Goal: Task Accomplishment & Management: Use online tool/utility

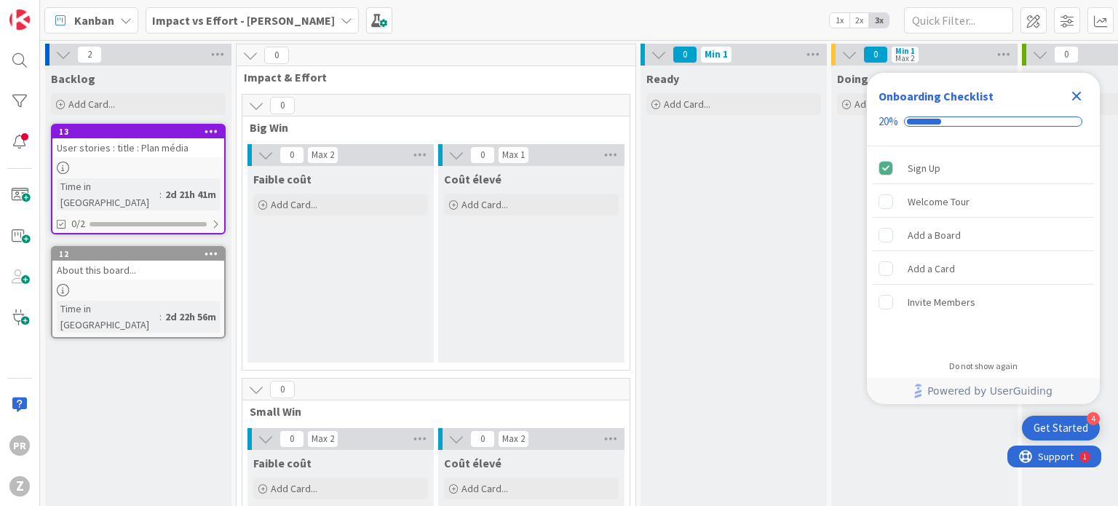
click at [146, 146] on div "User stories : title : Plan média" at bounding box center [138, 147] width 172 height 19
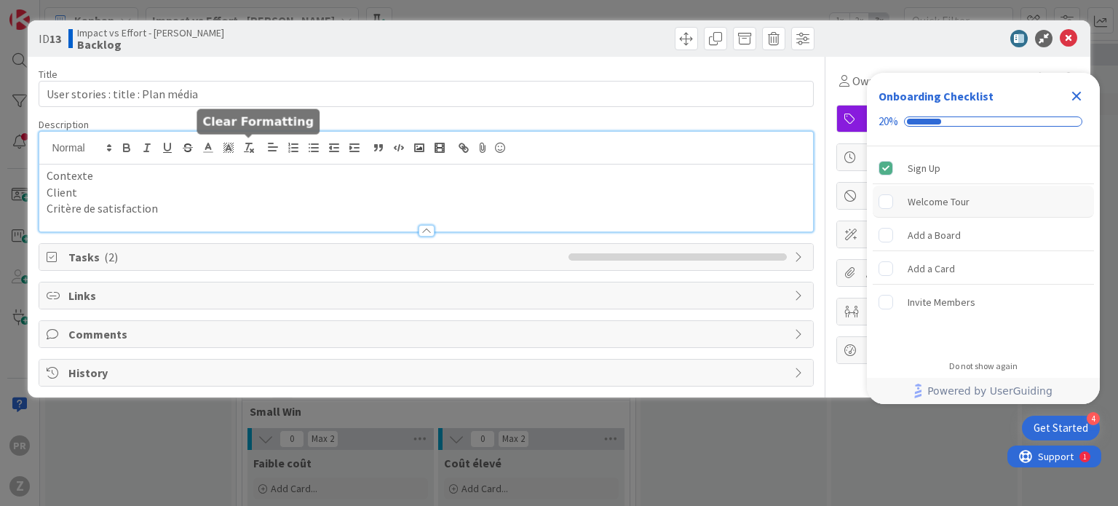
drag, startPoint x: 146, startPoint y: 146, endPoint x: 911, endPoint y: 186, distance: 766.1
click at [911, 186] on body "4 Get Started Onboarding Checklist 20% Sign Up Welcome Tour Add a Board Add a C…" at bounding box center [559, 253] width 1118 height 506
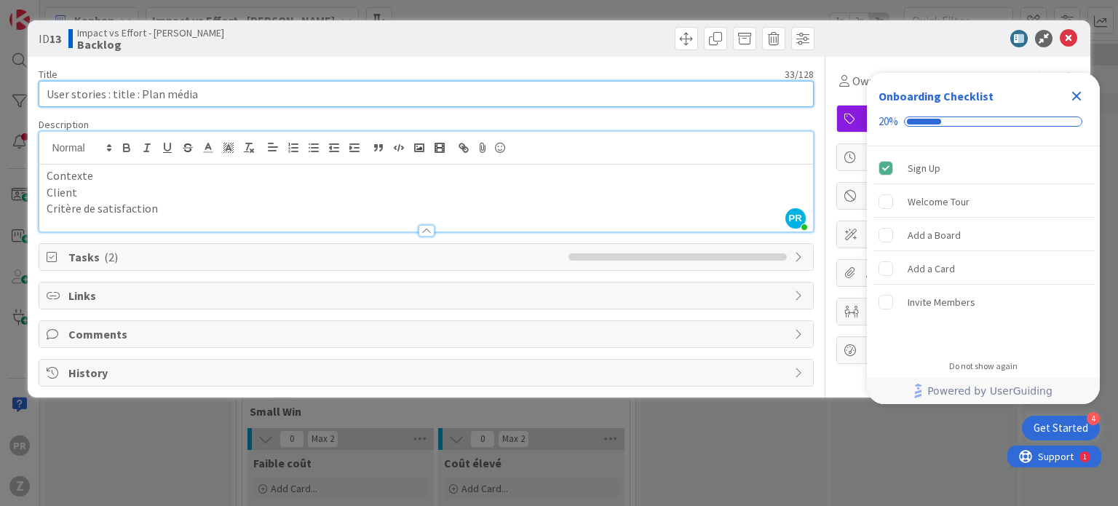
click at [338, 95] on input "User stories : title : Plan média" at bounding box center [426, 94] width 774 height 26
type input "User stories : title : Plan média CPAO"
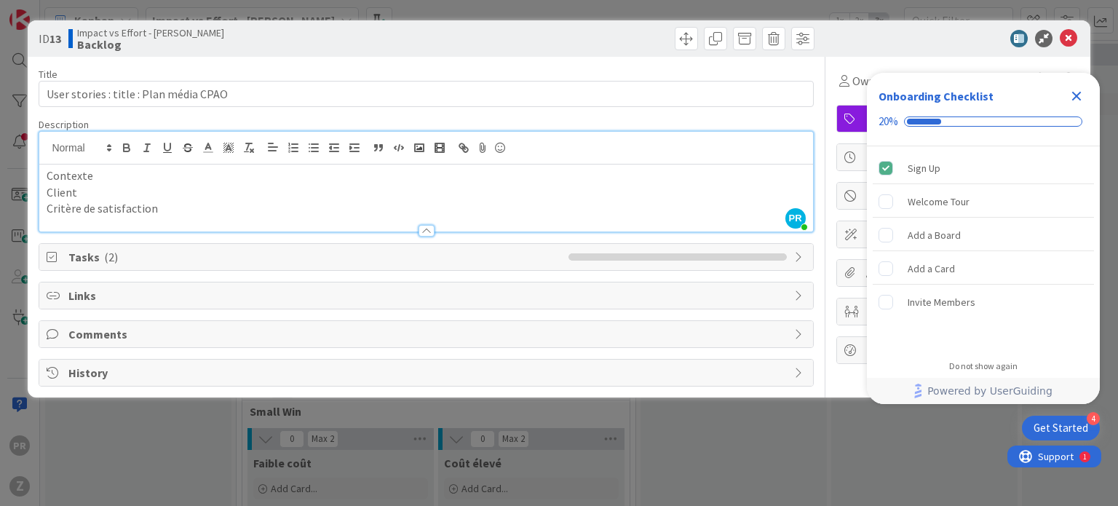
click at [1088, 100] on div "Onboarding Checklist 20%" at bounding box center [983, 110] width 233 height 74
click at [1079, 100] on icon "Close Checklist" at bounding box center [1076, 96] width 9 height 9
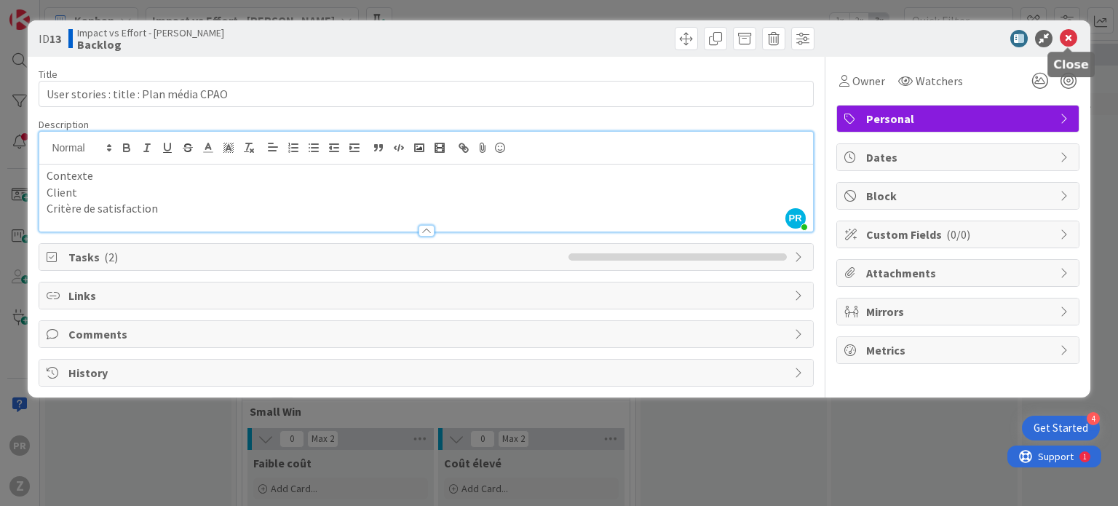
click at [1061, 43] on icon at bounding box center [1068, 38] width 17 height 17
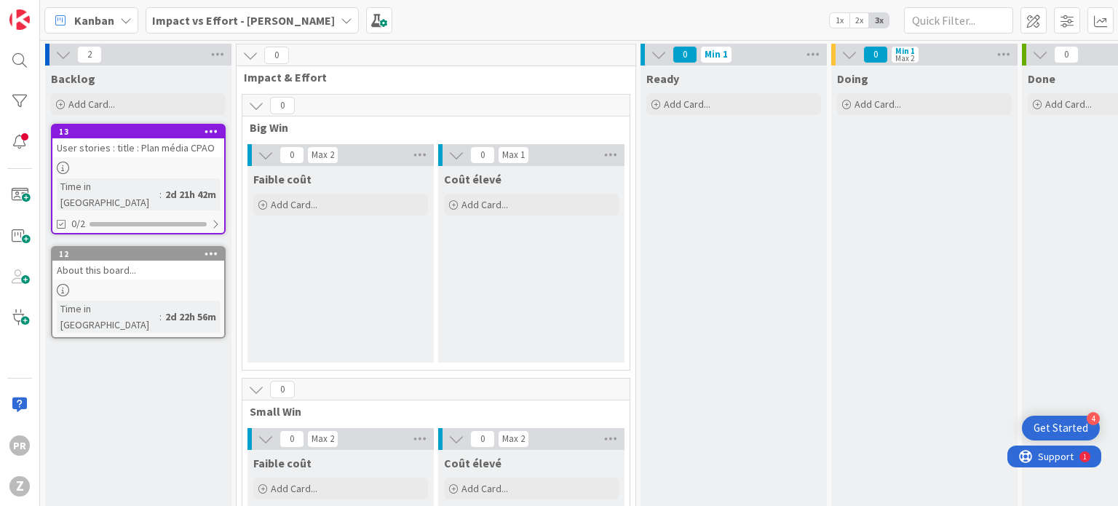
click at [134, 284] on div at bounding box center [138, 290] width 172 height 12
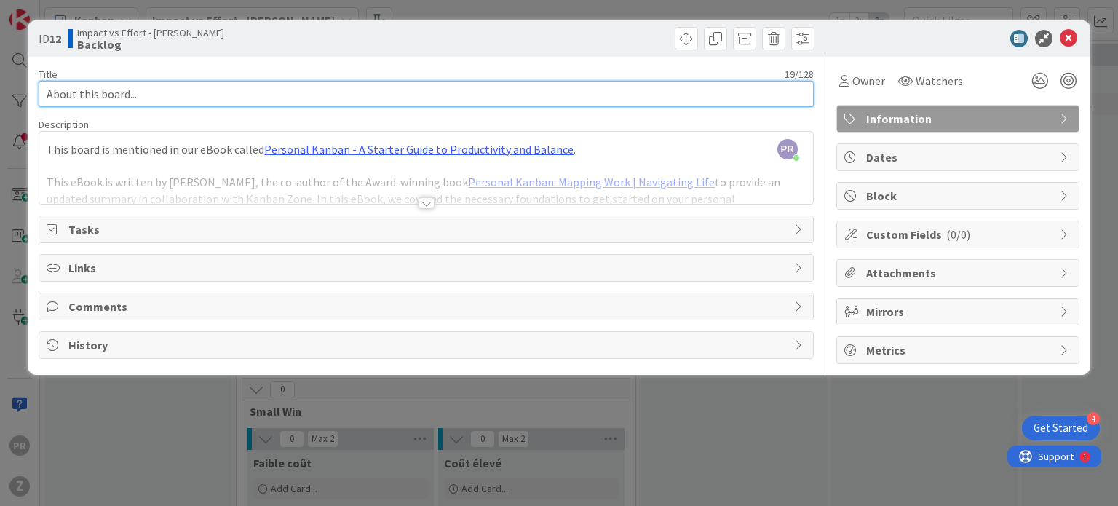
click at [231, 98] on input "About this board..." at bounding box center [426, 94] width 774 height 26
click at [231, 98] on input "About this board.." at bounding box center [426, 94] width 774 height 26
type input "A"
type input "Go Pure"
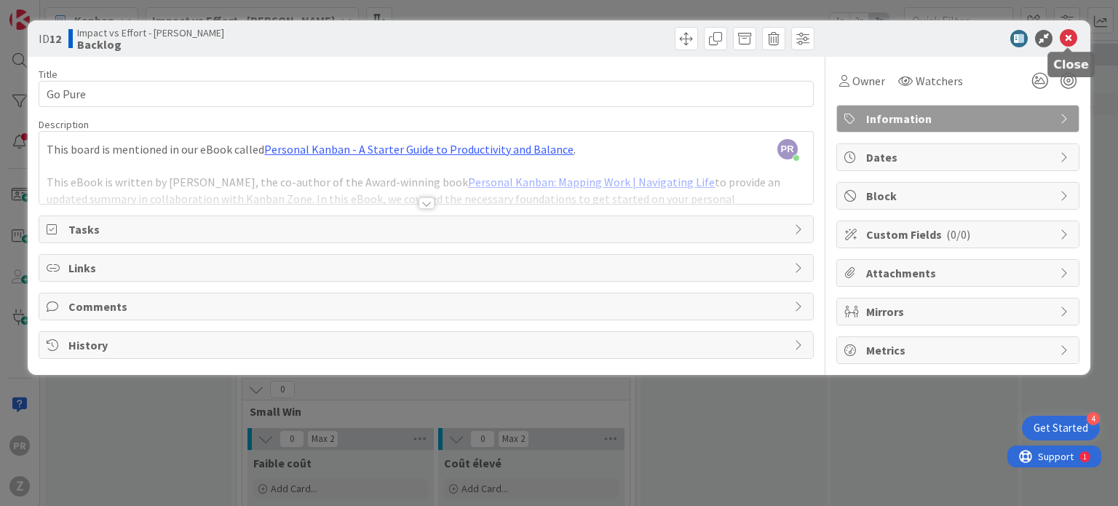
click at [1070, 32] on icon at bounding box center [1068, 38] width 17 height 17
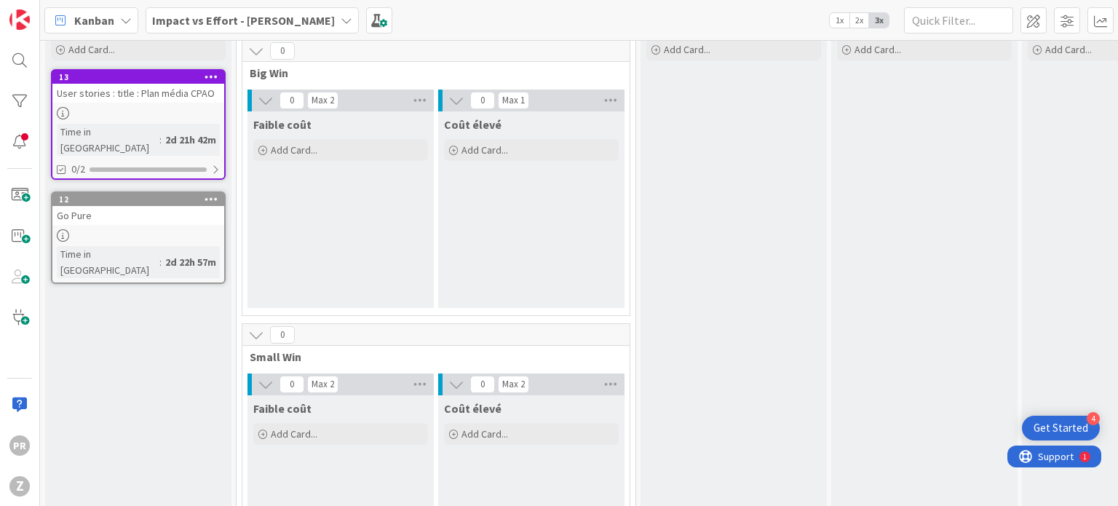
scroll to position [40, 0]
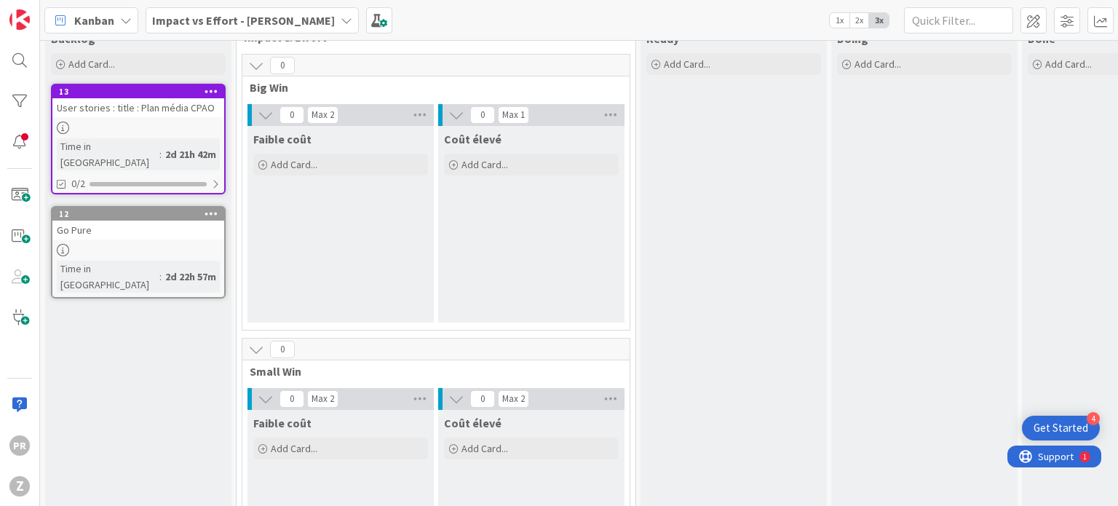
click at [151, 221] on div "Go Pure" at bounding box center [138, 230] width 172 height 19
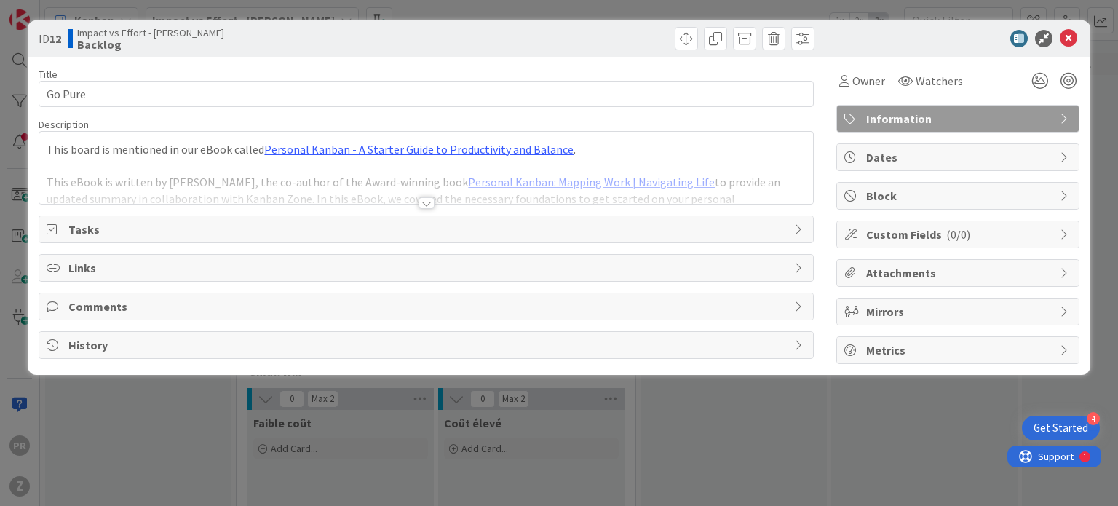
click at [204, 232] on span "Tasks" at bounding box center [427, 229] width 718 height 17
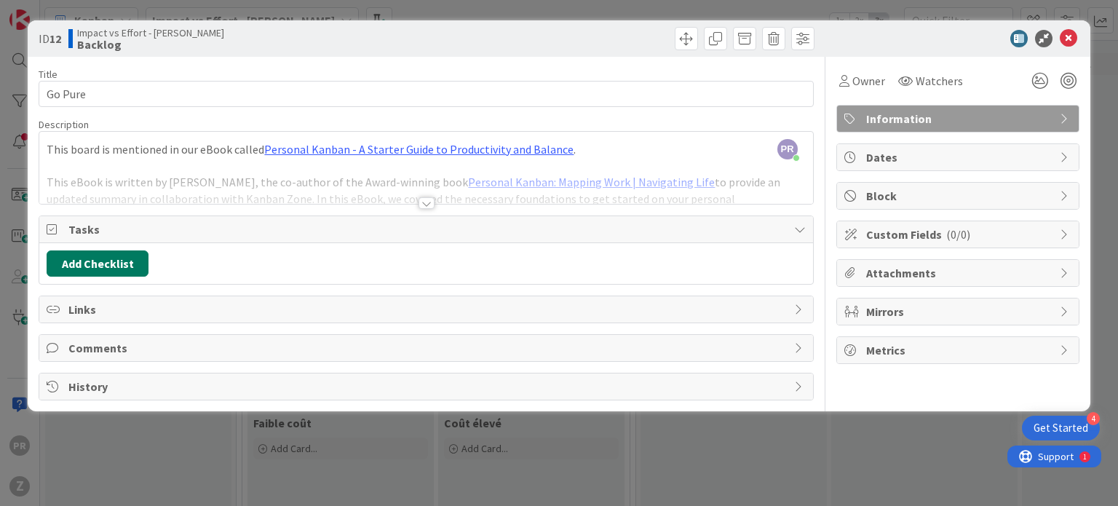
click at [104, 256] on button "Add Checklist" at bounding box center [98, 263] width 102 height 26
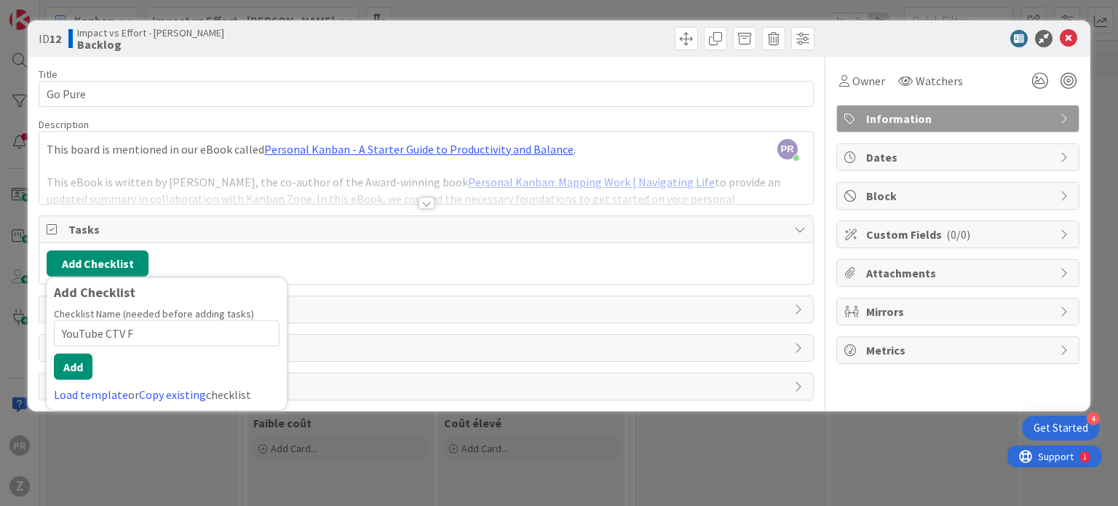
type input "YouTube CTV FR"
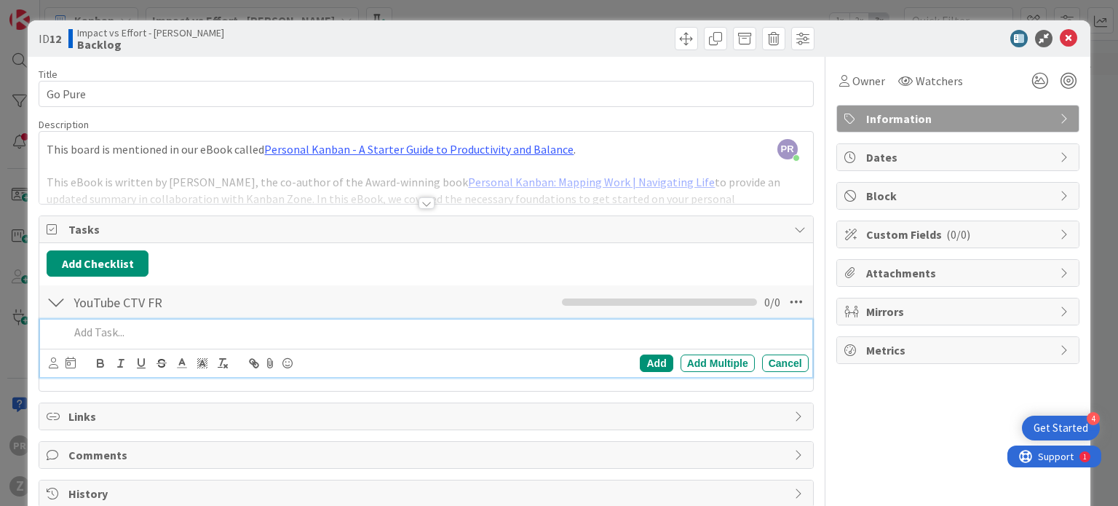
click at [194, 337] on p at bounding box center [435, 332] width 733 height 17
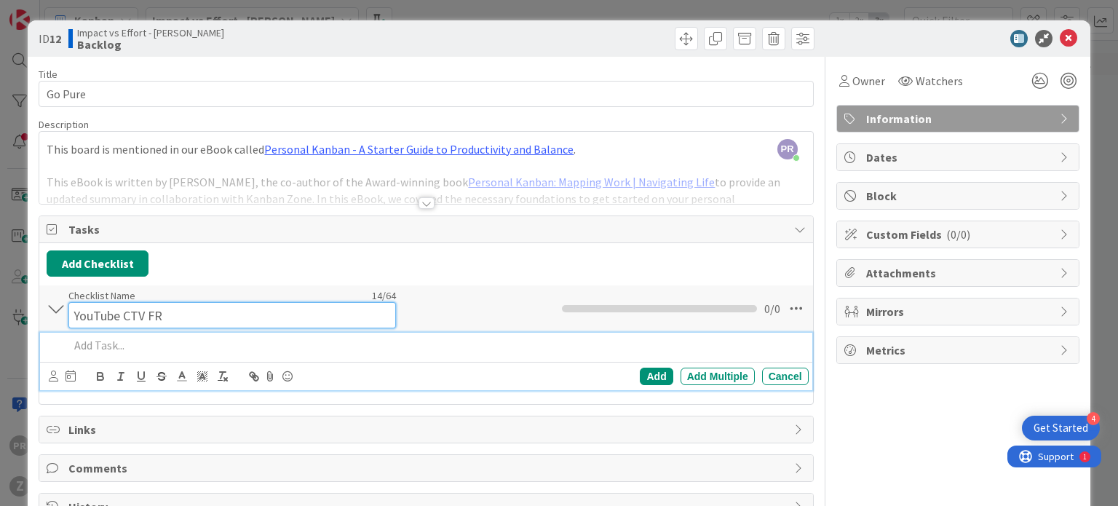
click at [146, 304] on input "YouTube CTV FR" at bounding box center [232, 315] width 328 height 26
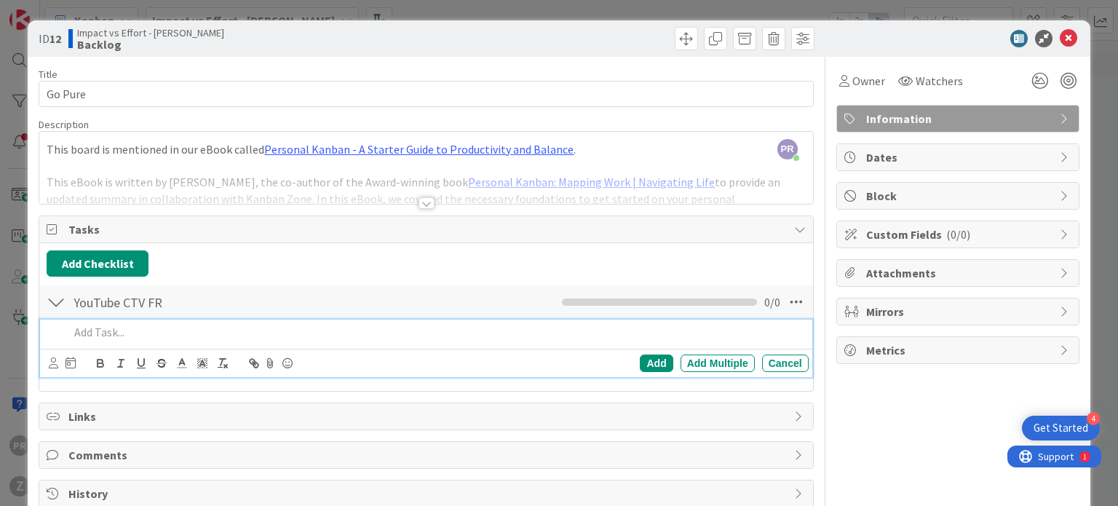
click at [154, 334] on div at bounding box center [435, 332] width 745 height 25
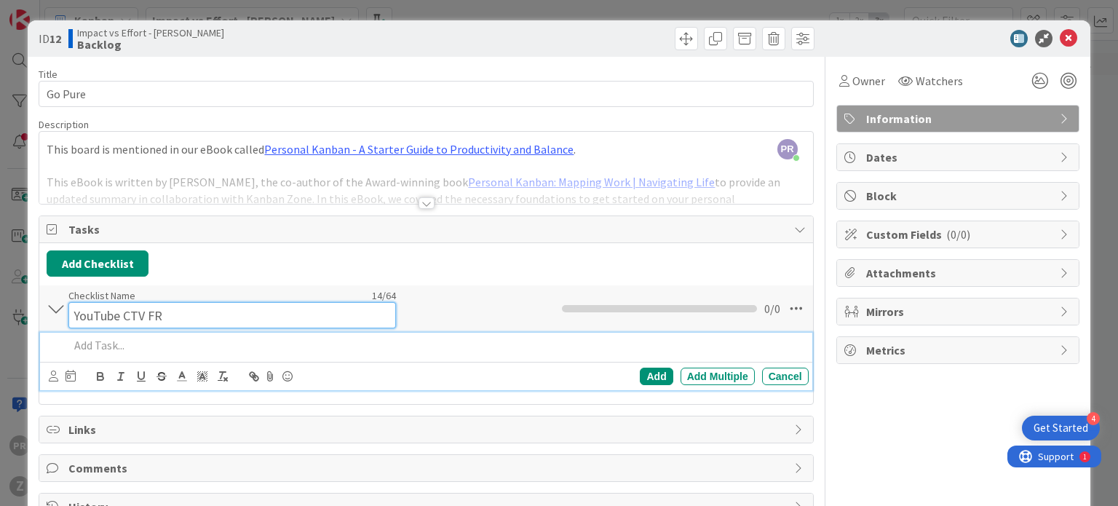
click at [225, 299] on div "Checklist Name 14 / 64 YouTube CTV FR" at bounding box center [232, 308] width 328 height 39
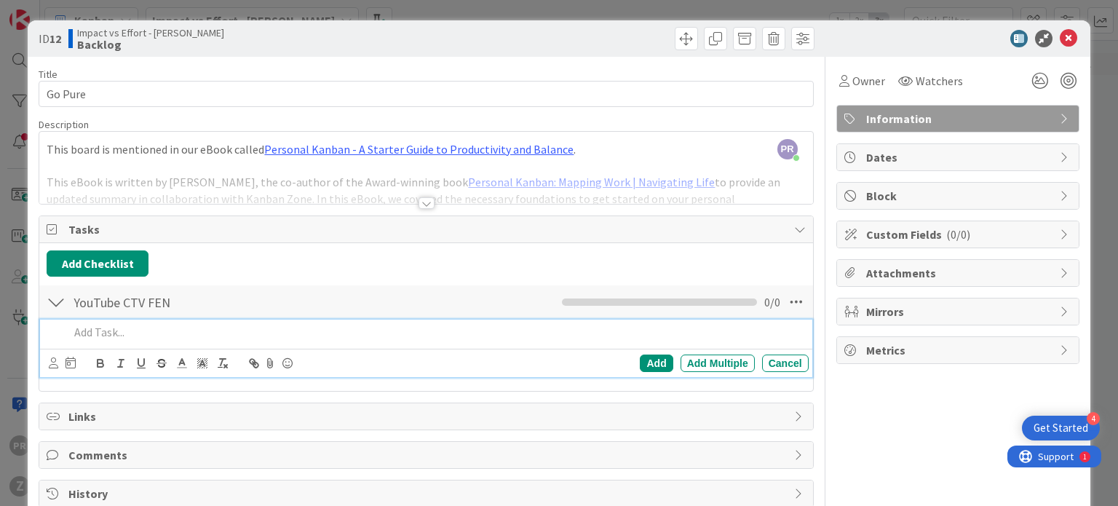
click at [146, 336] on p at bounding box center [435, 332] width 733 height 17
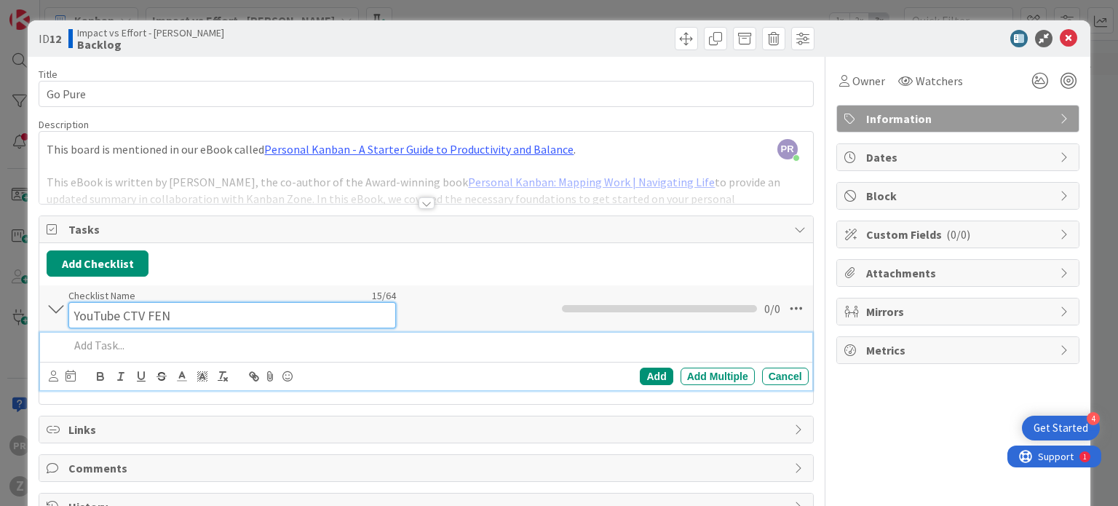
click at [154, 307] on input "YouTube CTV FEN" at bounding box center [232, 315] width 328 height 26
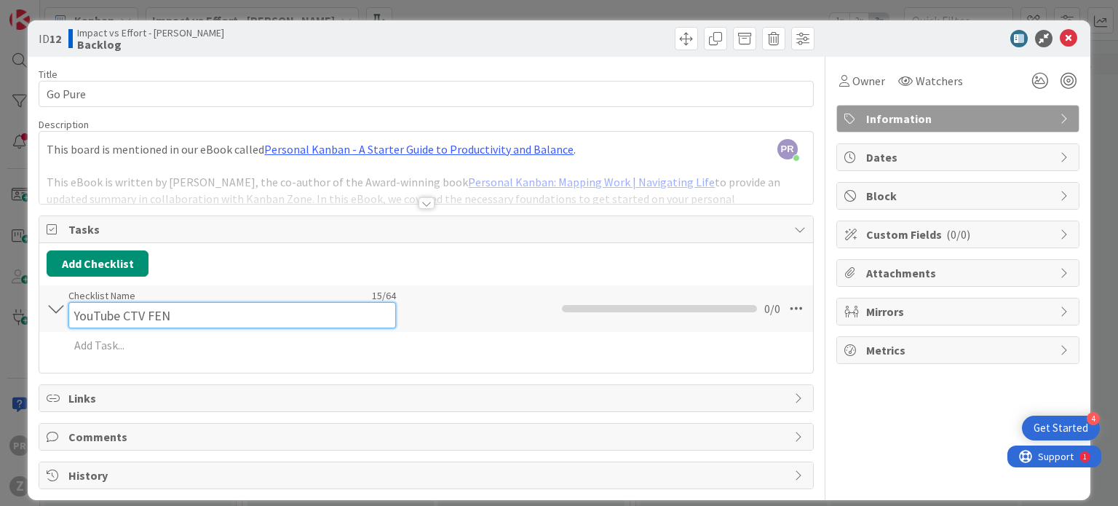
click at [154, 307] on input "YouTube CTV FEN" at bounding box center [232, 315] width 328 height 26
type input "YouTube CTV EN"
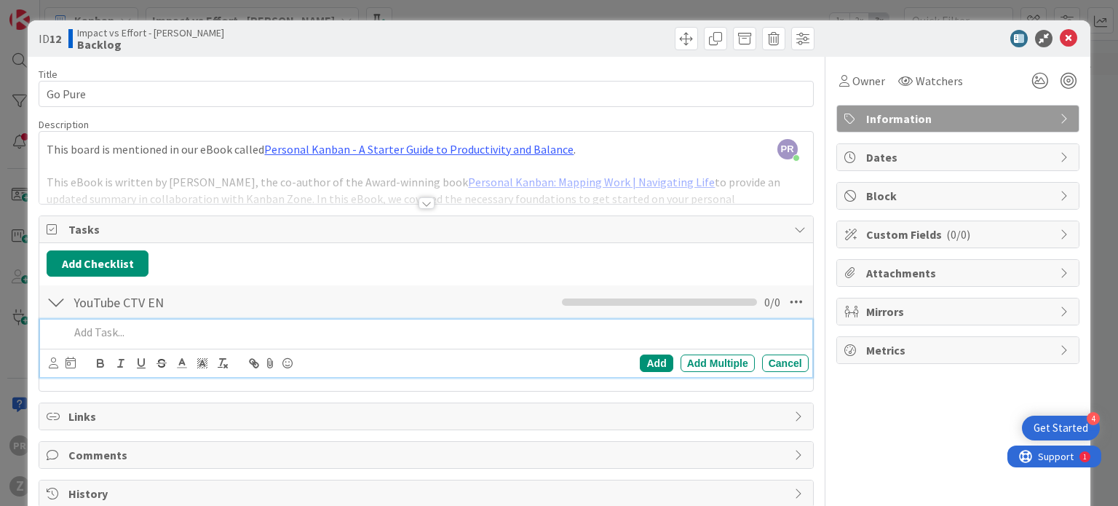
click at [155, 354] on div "Add Add Multiple Cancel" at bounding box center [426, 349] width 772 height 58
click at [155, 357] on icon "button" at bounding box center [161, 363] width 13 height 13
click at [245, 334] on p "﻿" at bounding box center [435, 332] width 733 height 17
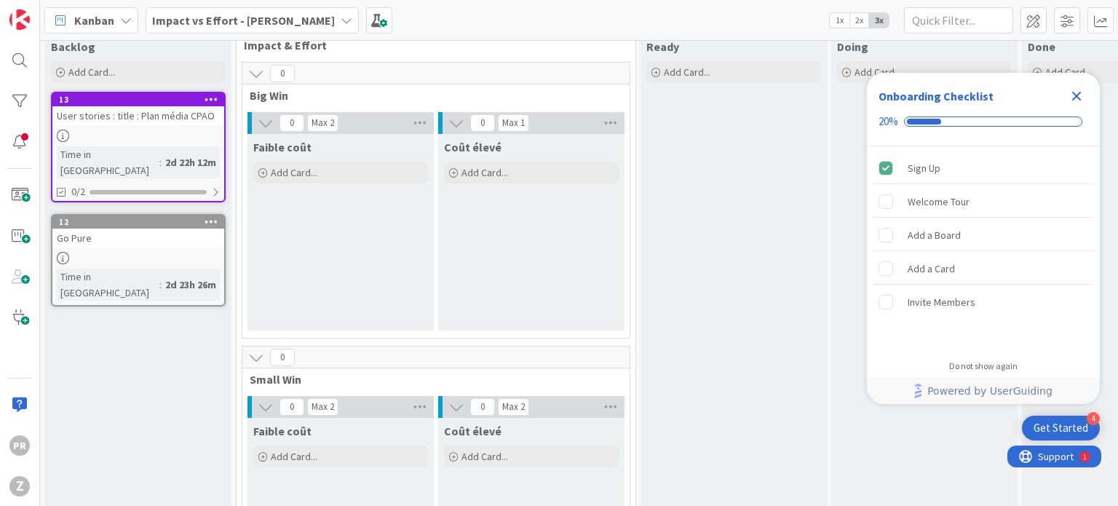
scroll to position [32, 0]
click at [324, 181] on div "Add Card..." at bounding box center [340, 173] width 175 height 22
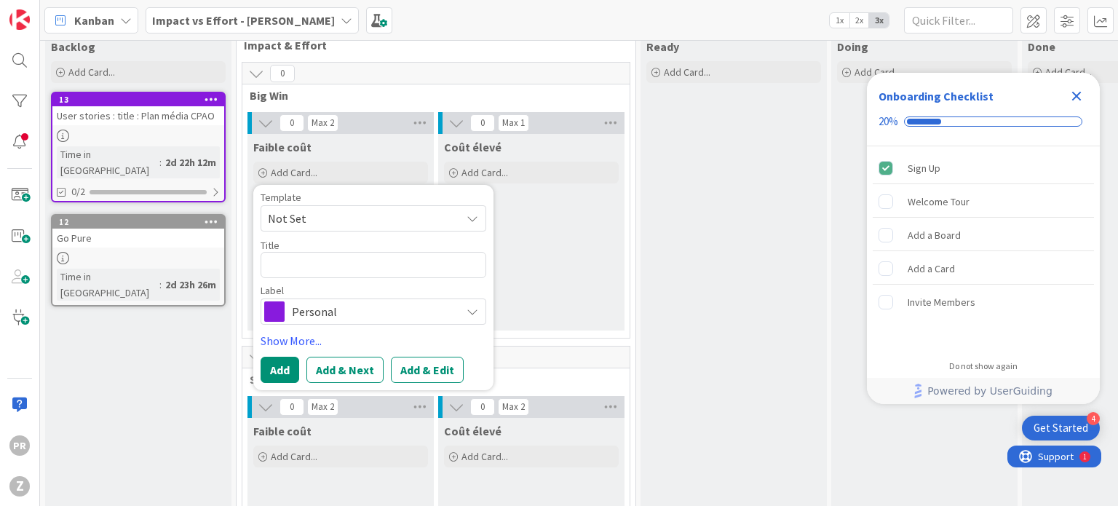
click at [341, 311] on span "Personal" at bounding box center [373, 311] width 162 height 20
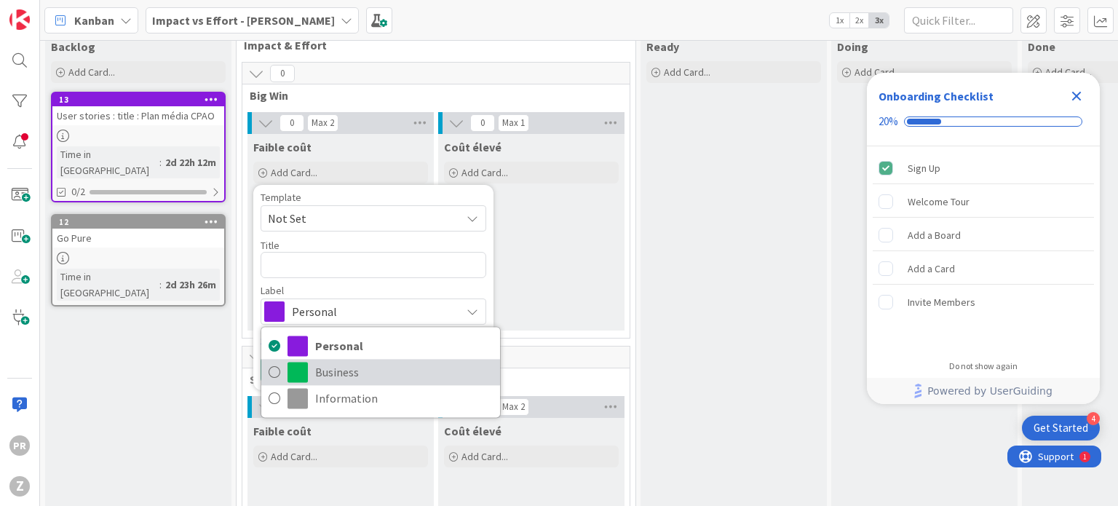
click at [341, 374] on span "Business" at bounding box center [404, 372] width 178 height 22
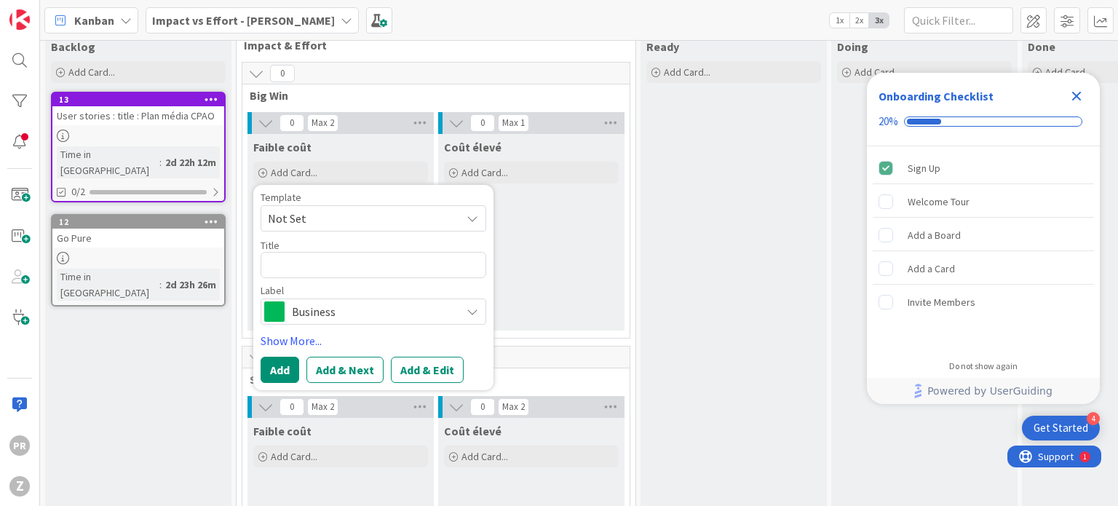
click at [298, 223] on span "Not Set" at bounding box center [359, 218] width 182 height 19
click at [317, 261] on textarea at bounding box center [374, 265] width 226 height 26
type textarea "x"
type textarea "T"
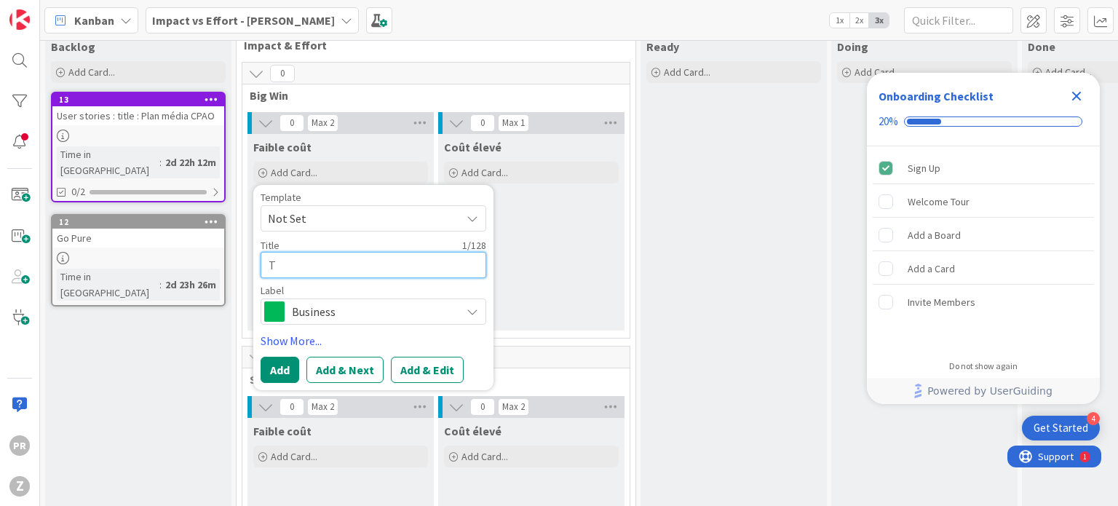
type textarea "x"
type textarea "Tro"
type textarea "x"
type textarea "Troub"
type textarea "x"
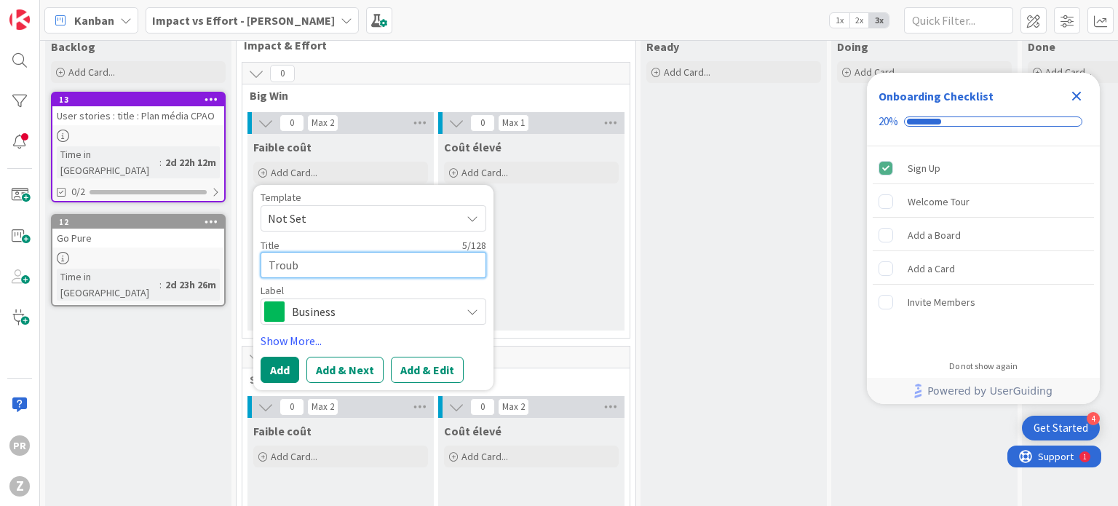
type textarea "Troubl"
type textarea "x"
type textarea "Trouble"
type textarea "x"
type textarea "Trouble"
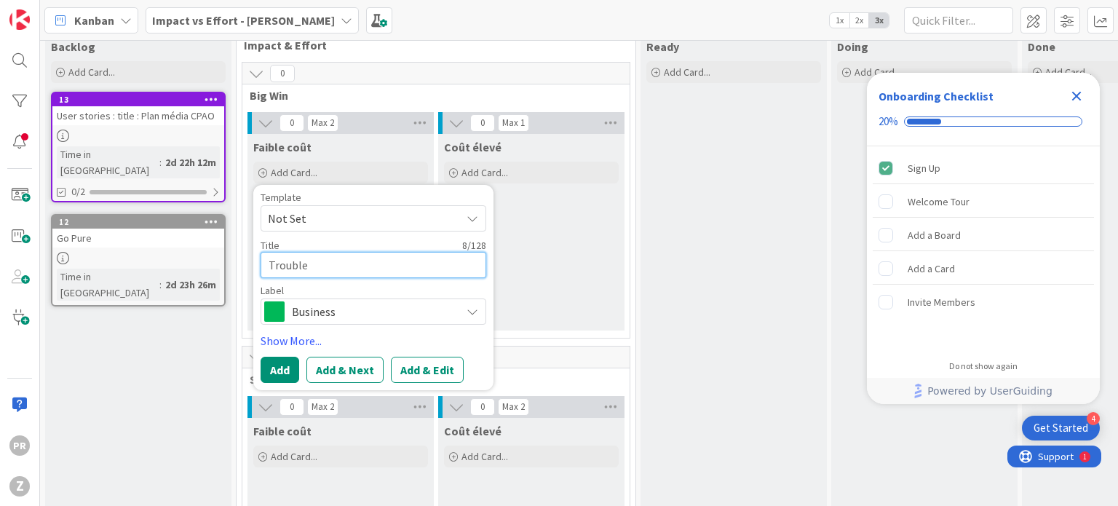
type textarea "x"
type textarea "Trouble"
type textarea "x"
type textarea "Troubles"
type textarea "x"
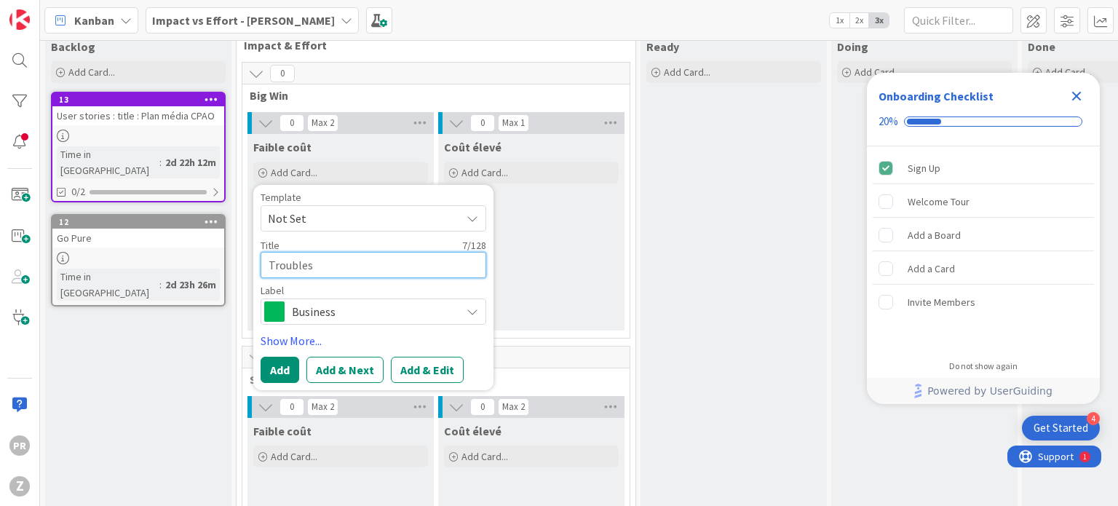
type textarea "Troublesh"
type textarea "x"
type textarea "Troublesho"
type textarea "x"
type textarea "Troubleshoo"
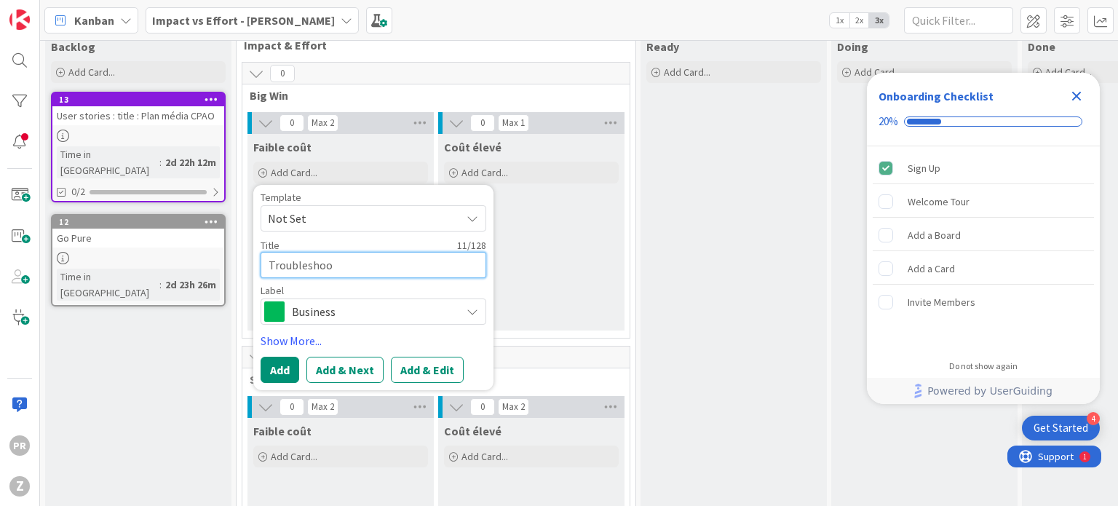
type textarea "x"
type textarea "Troubleshoot"
type textarea "x"
type textarea "Troubleshoot"
type textarea "x"
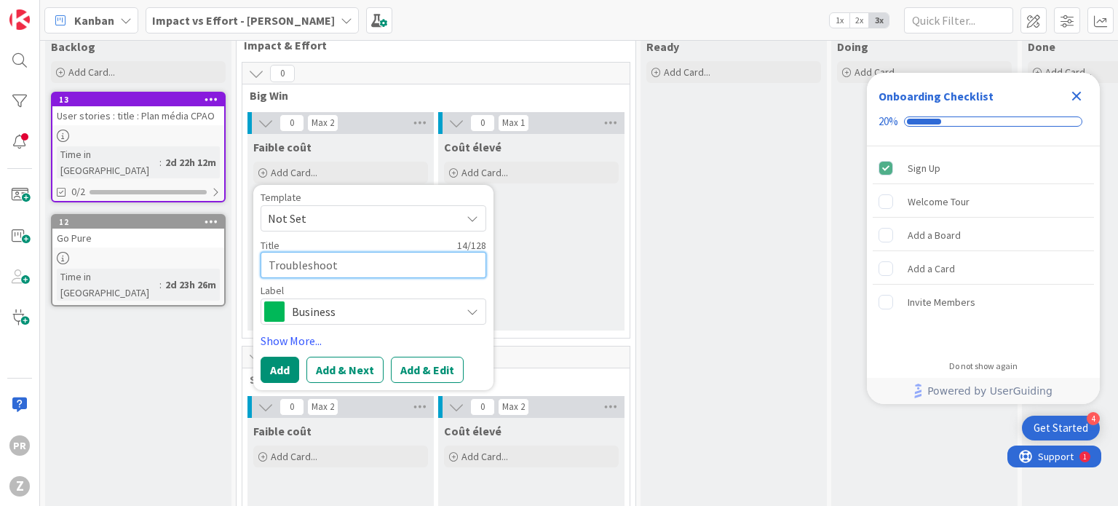
type textarea "Troubleshoot B"
type textarea "x"
type textarea "Troubleshoot"
type textarea "x"
type textarea "Troubleshoot P"
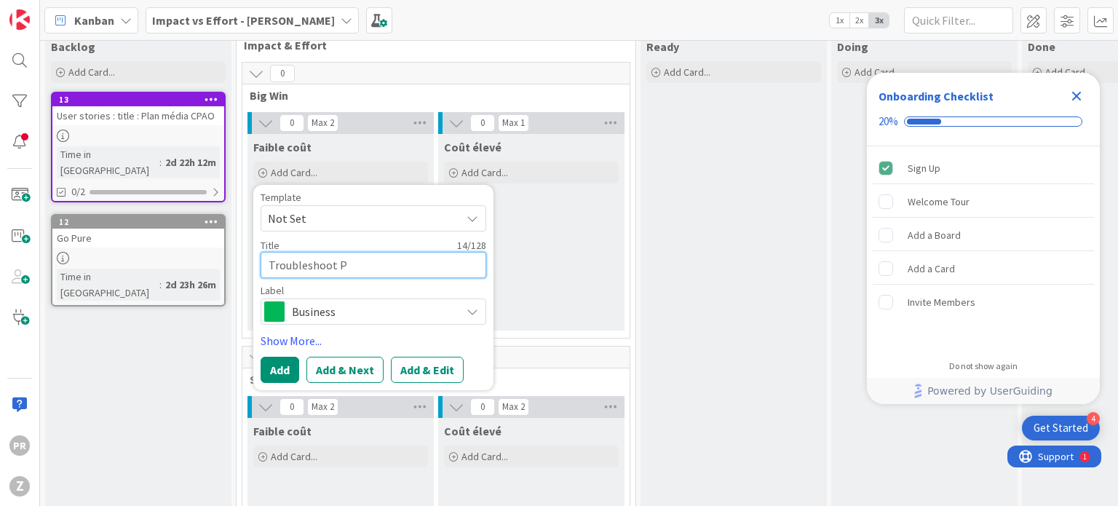
type textarea "x"
type textarea "Troubleshoot PG"
type textarea "x"
type textarea "Troubleshoot PG"
type textarea "x"
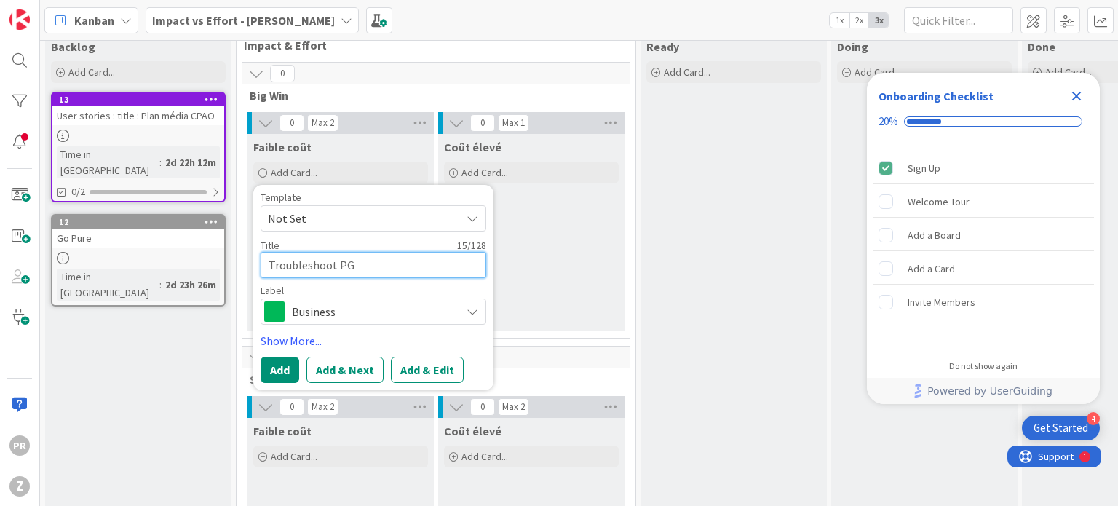
type textarea "Troubleshoot PG B"
type textarea "x"
type textarea "Troubleshoot PG Be"
type textarea "x"
type textarea "Troubleshoot PG B"
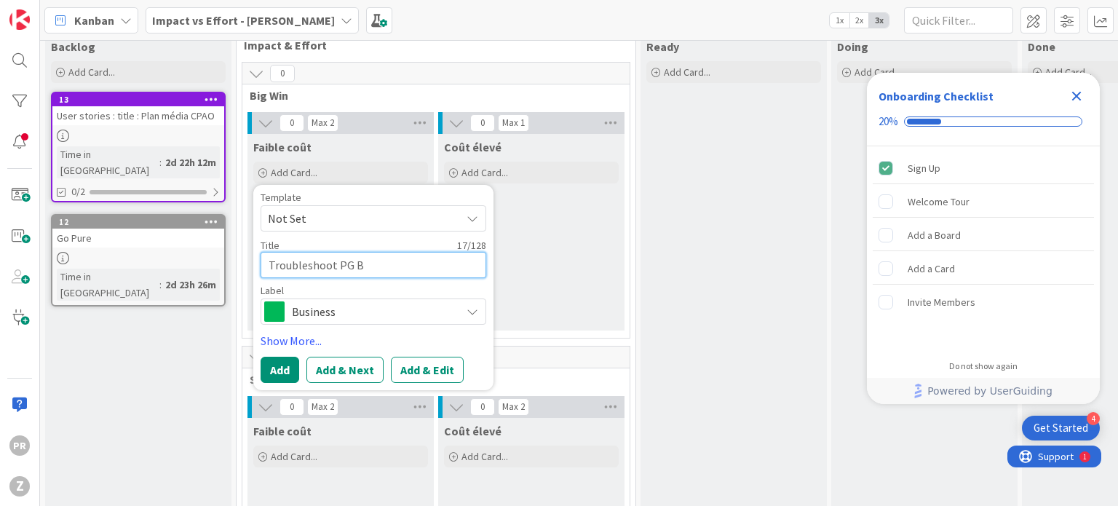
type textarea "x"
type textarea "Troubleshoot PG"
type textarea "x"
type textarea "Troubleshoot PG N"
type textarea "x"
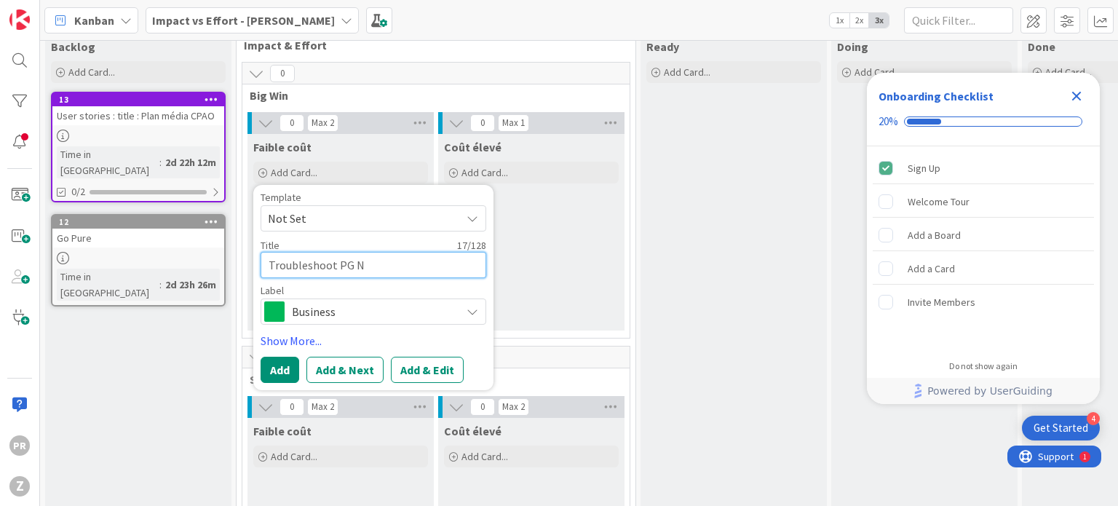
type textarea "Troubleshoot PG Ne"
type textarea "x"
type textarea "Troubleshoot PG Net"
type textarea "x"
type textarea "Troubleshoot PG Netf"
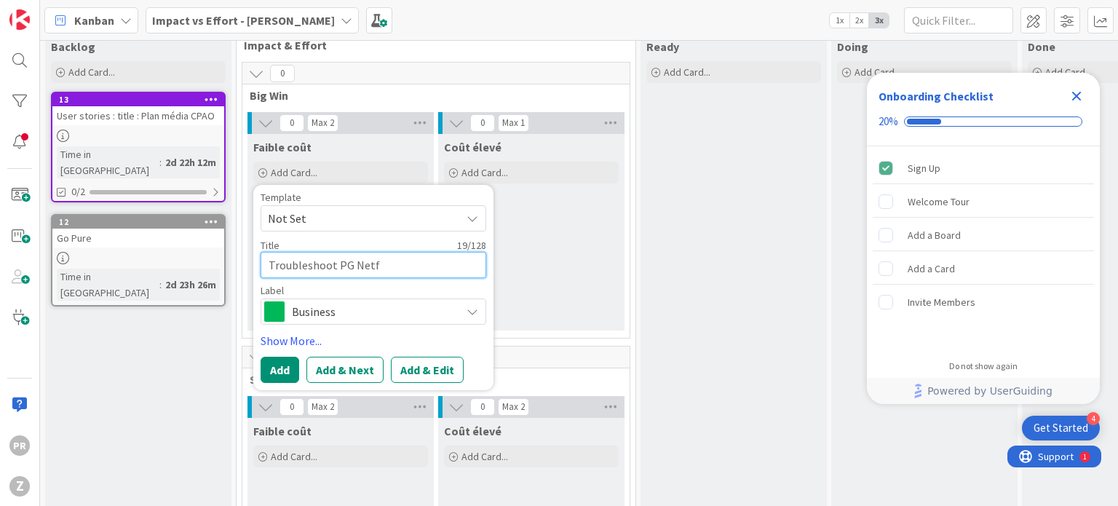
type textarea "x"
type textarea "Troubleshoot PG Netfl"
type textarea "x"
type textarea "Troubleshoot PG Netflu"
type textarea "x"
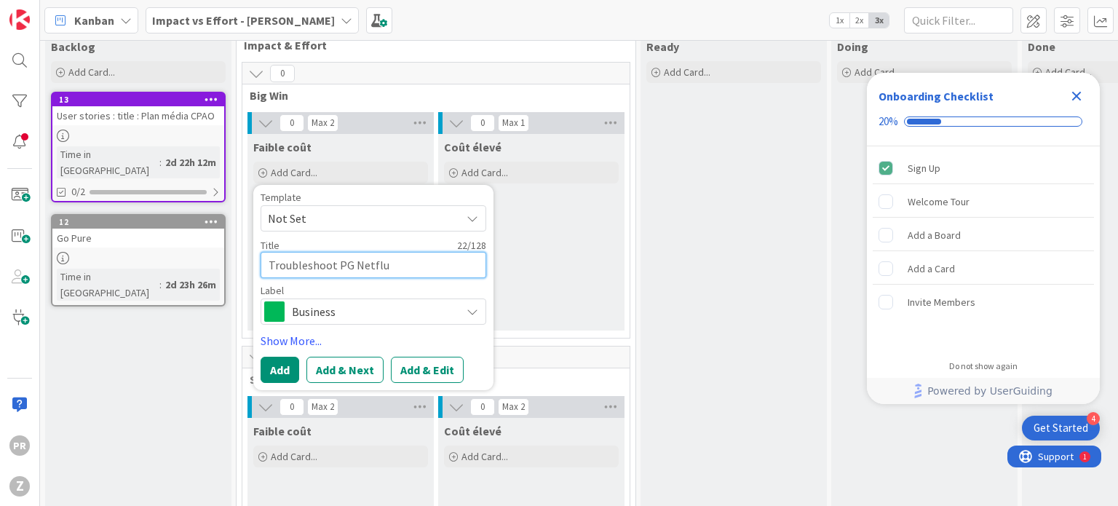
type textarea "Troubleshoot PG Netfl"
type textarea "x"
type textarea "Troubleshoot PG Netf"
type textarea "x"
type textarea "Troubleshoot PG Netffl"
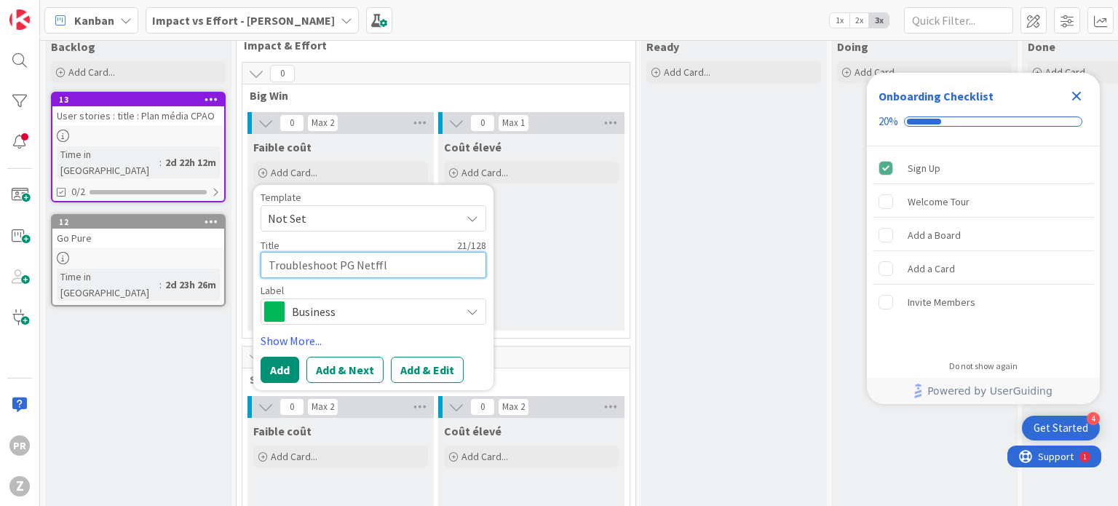
type textarea "x"
type textarea "Troubleshoot PG Netfflic"
type textarea "x"
type textarea "Troubleshoot PG Netfflic"
type textarea "x"
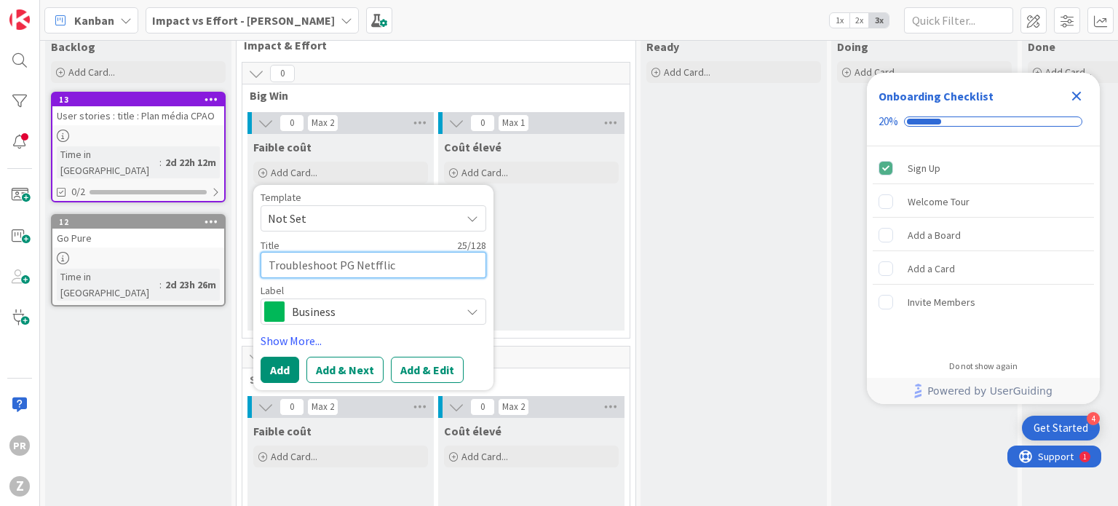
type textarea "Troubleshoot PG Netfflic"
type textarea "x"
type textarea "Troubleshoot PG Netffli"
type textarea "x"
type textarea "Troubleshoot PG Netfflix"
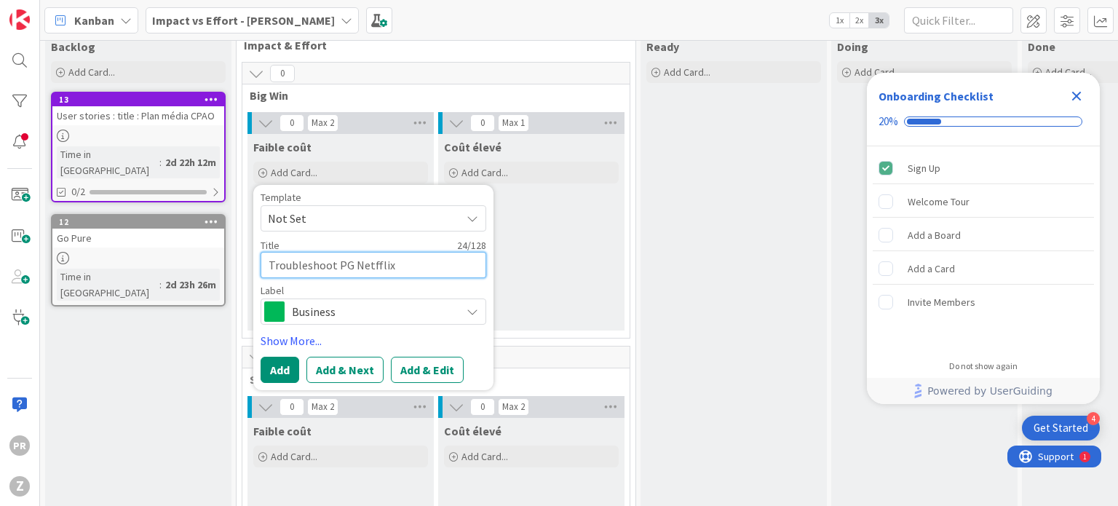
type textarea "x"
type textarea "Troubleshoot PG Netfflix"
type textarea "x"
type textarea "Troubleshoot PG Netfflix G"
type textarea "x"
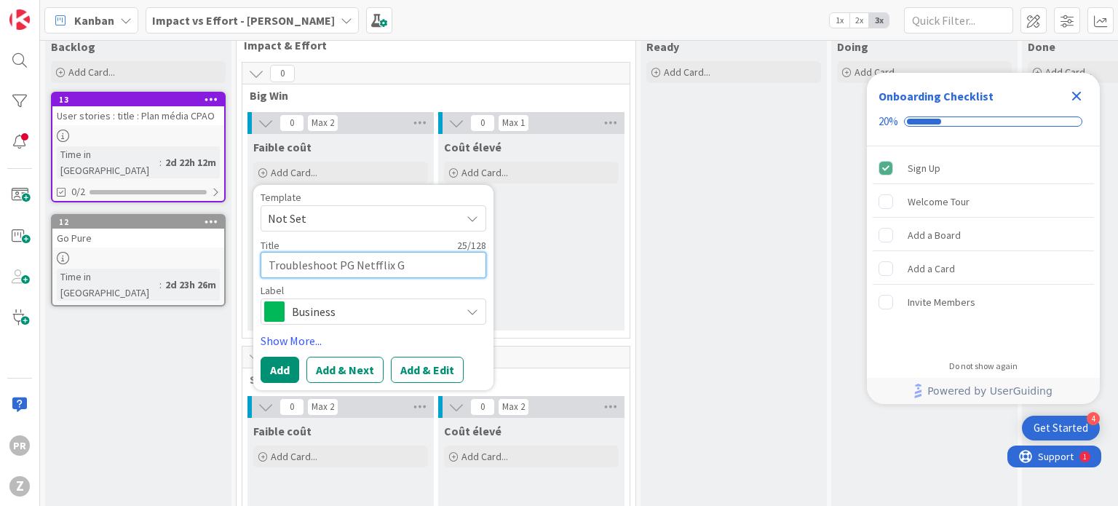
type textarea "Troubleshoot PG Netfflix Go"
type textarea "x"
type textarea "Troubleshoot PG Netfflix Go"
type textarea "x"
type textarea "Troubleshoot PG Netfflix Go p"
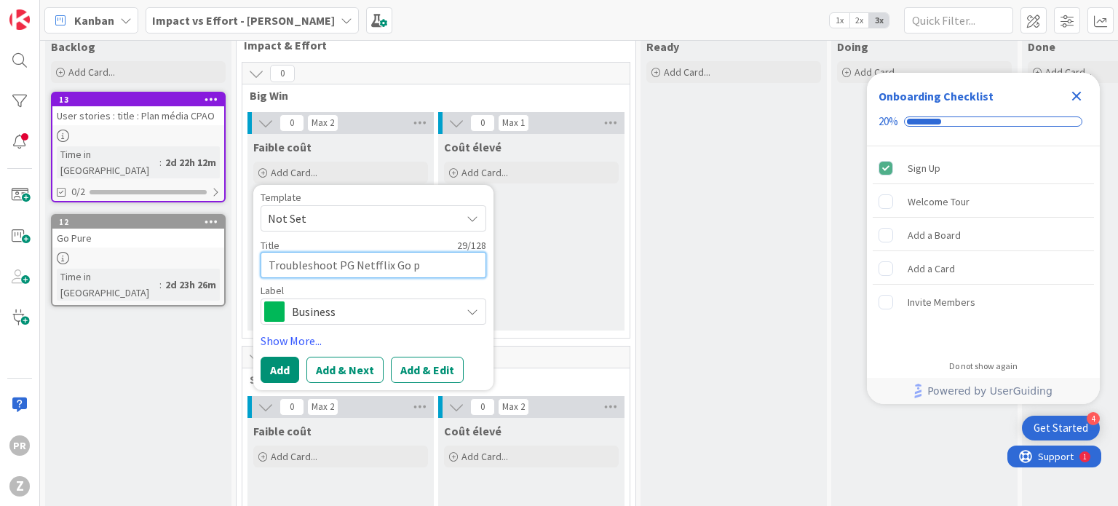
type textarea "x"
type textarea "Troubleshoot PG Netfflix Go pu"
type textarea "x"
type textarea "Troubleshoot PG Netfflix Go pur"
type textarea "x"
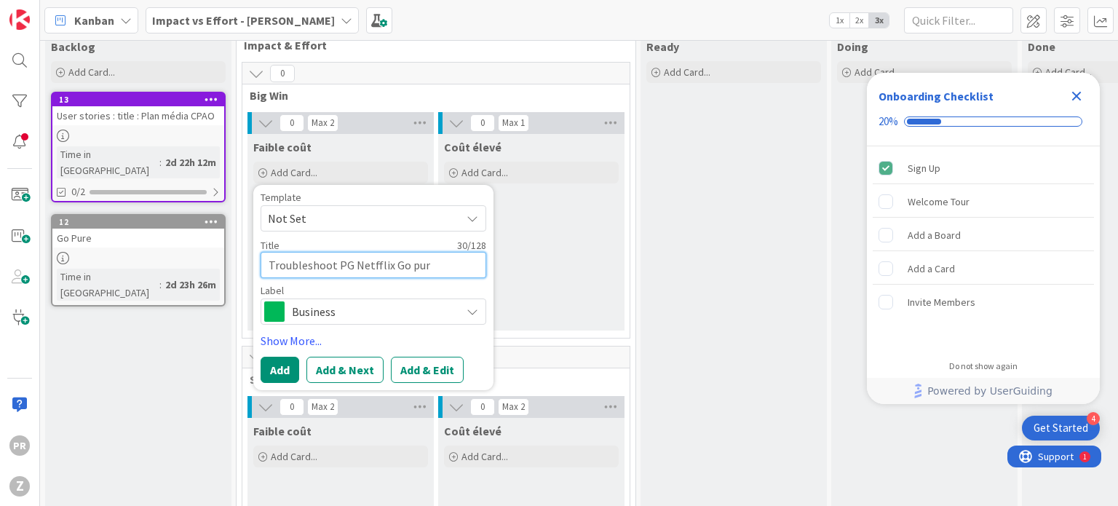
type textarea "Troubleshoot PG Netfflix Go pure"
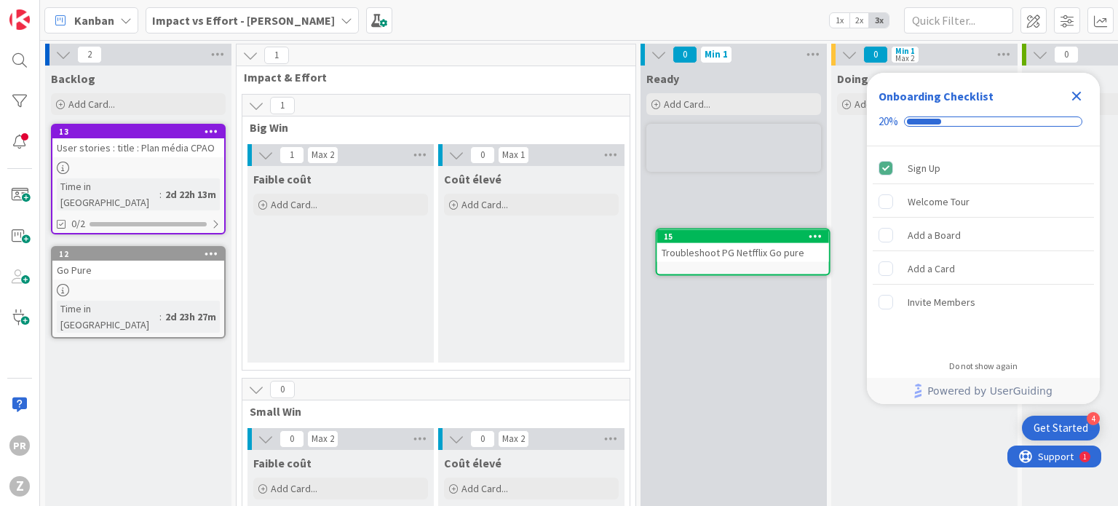
scroll to position [0, 0]
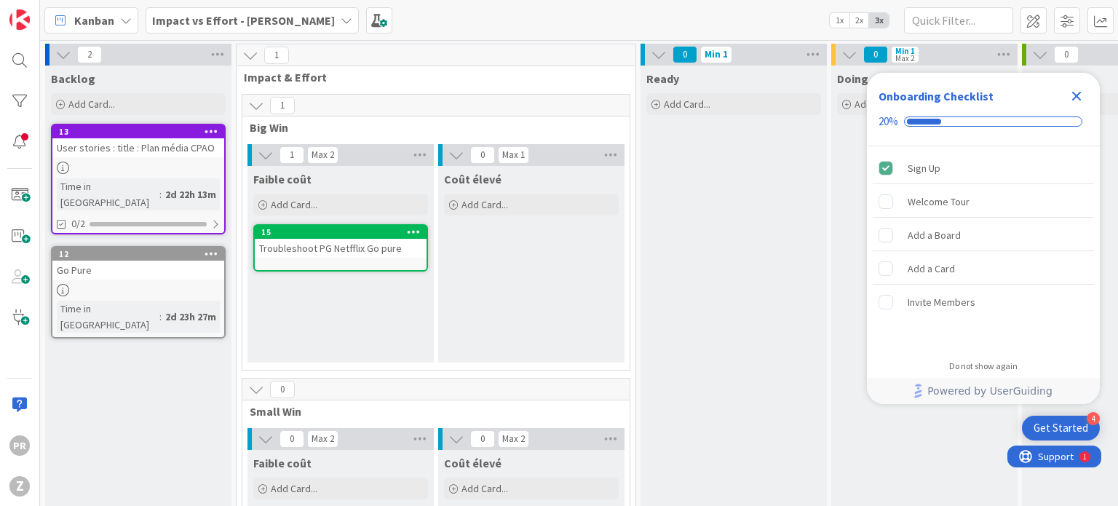
click at [412, 231] on icon at bounding box center [414, 231] width 14 height 10
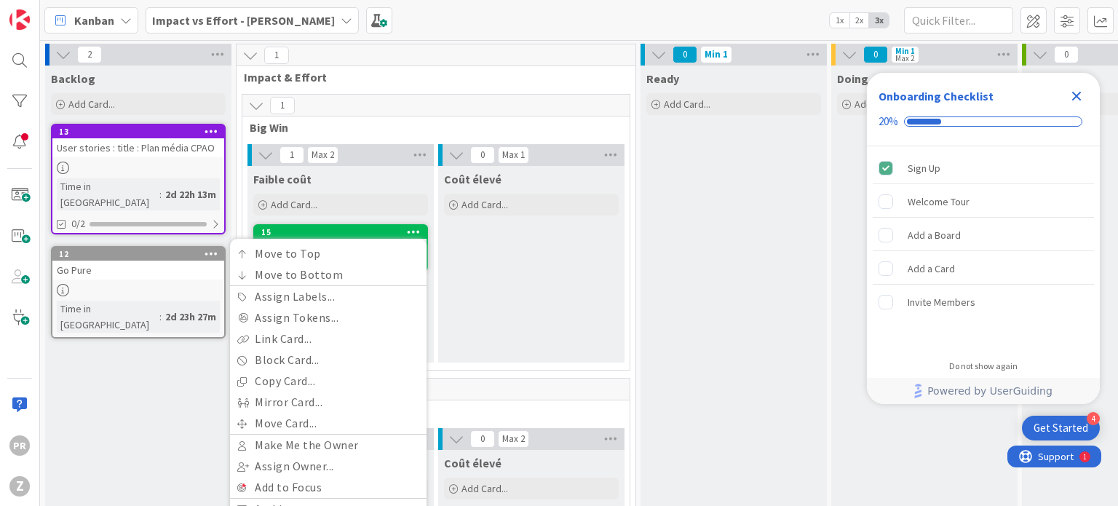
click at [412, 231] on icon at bounding box center [414, 231] width 14 height 10
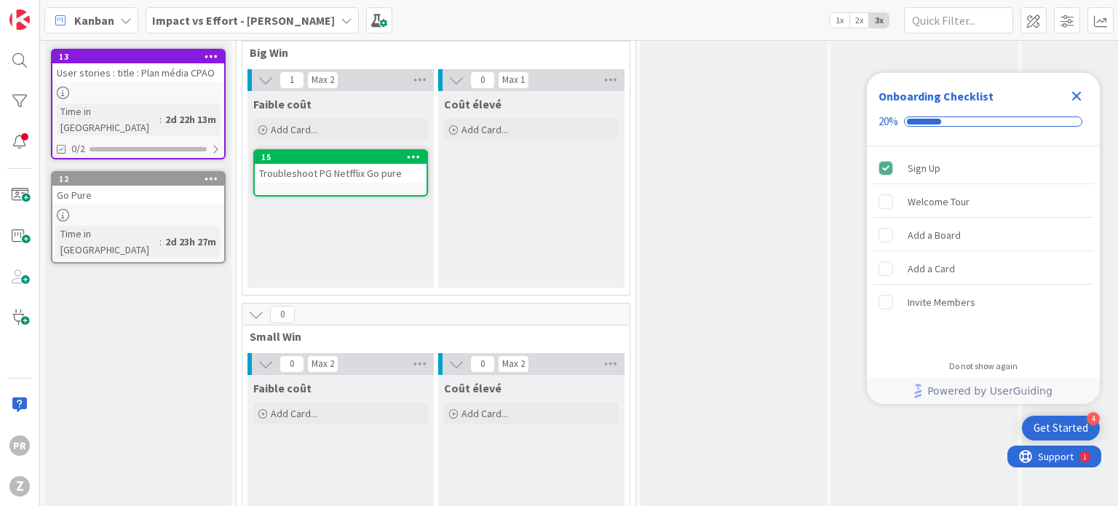
scroll to position [65, 0]
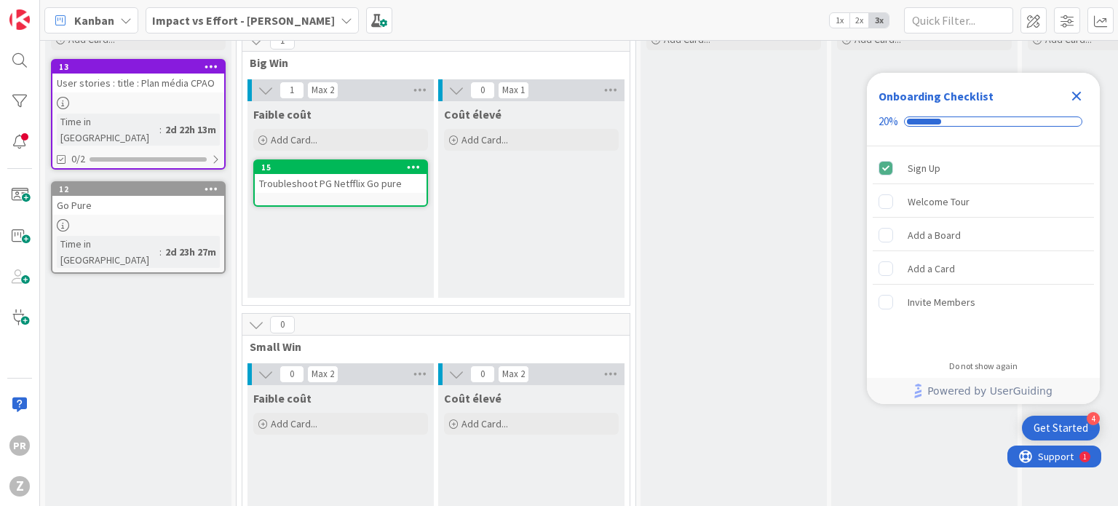
click at [106, 196] on div "Go Pure" at bounding box center [138, 205] width 172 height 19
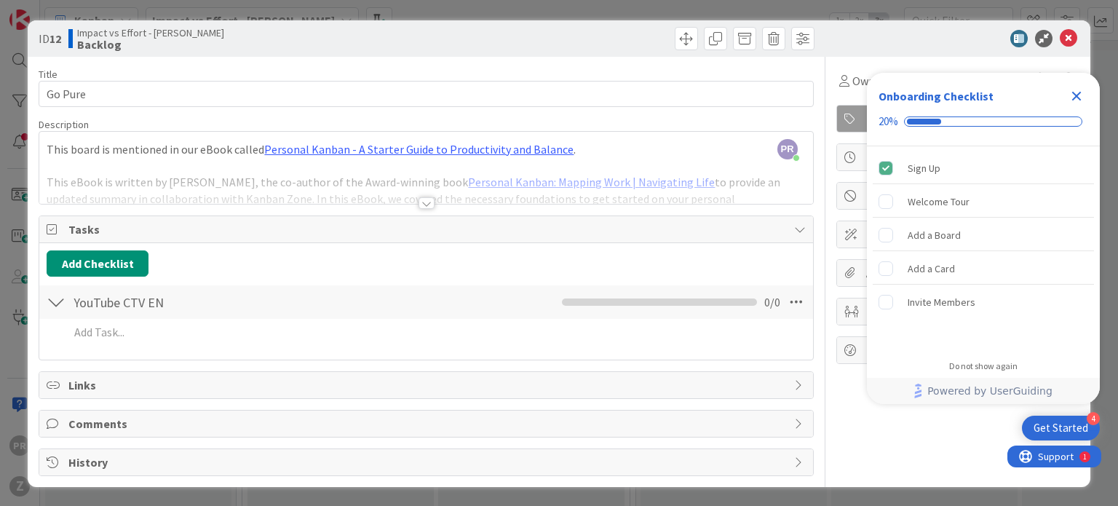
click at [679, 12] on div "ID 12 Impact vs Effort - [PERSON_NAME] Backlog Title 7 / 128 Go Pure Descriptio…" at bounding box center [559, 253] width 1118 height 506
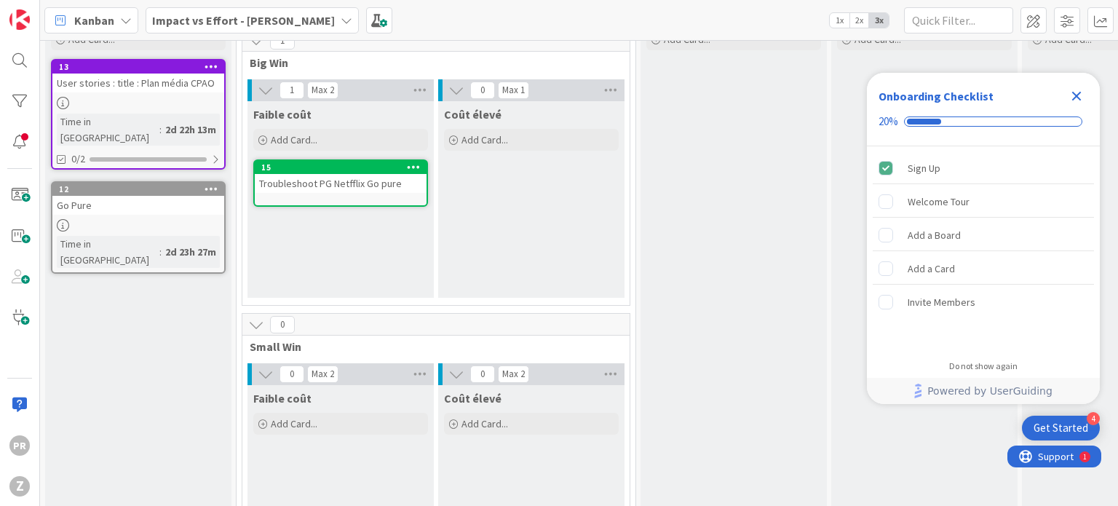
click at [173, 290] on div "Backlog Add Card... 13 User stories : title : Plan média CPAO Time in [GEOGRAPH…" at bounding box center [138, 299] width 186 height 597
click at [1067, 25] on span at bounding box center [1067, 20] width 26 height 26
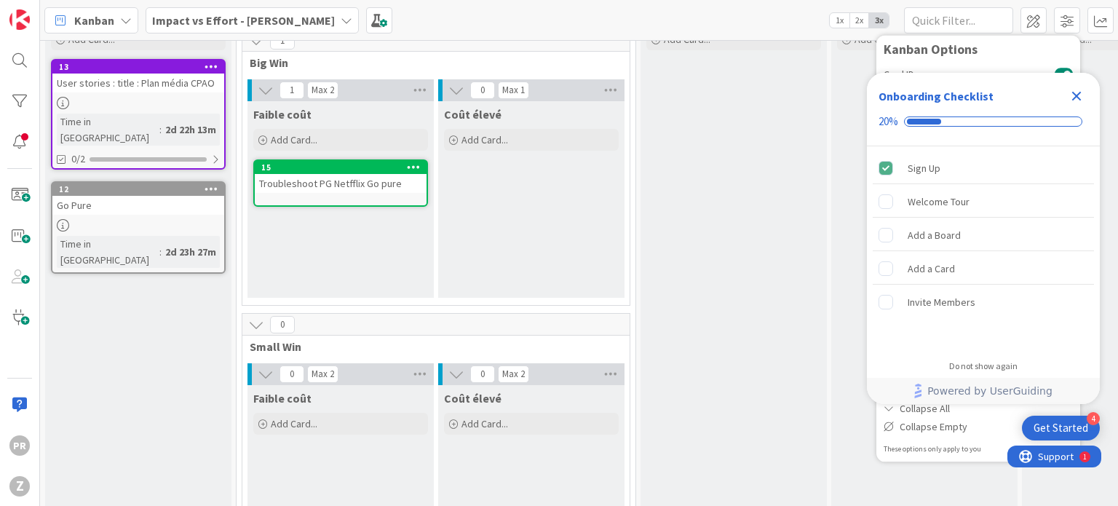
click at [1070, 93] on icon "Close Checklist" at bounding box center [1076, 95] width 17 height 17
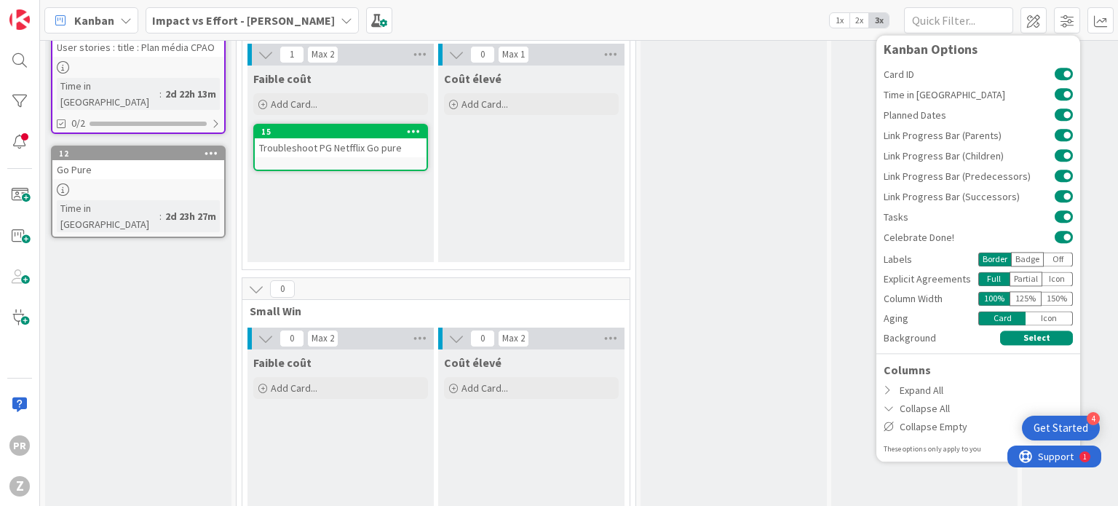
scroll to position [100, 0]
click at [785, 154] on div "Ready Add Card..." at bounding box center [734, 264] width 186 height 597
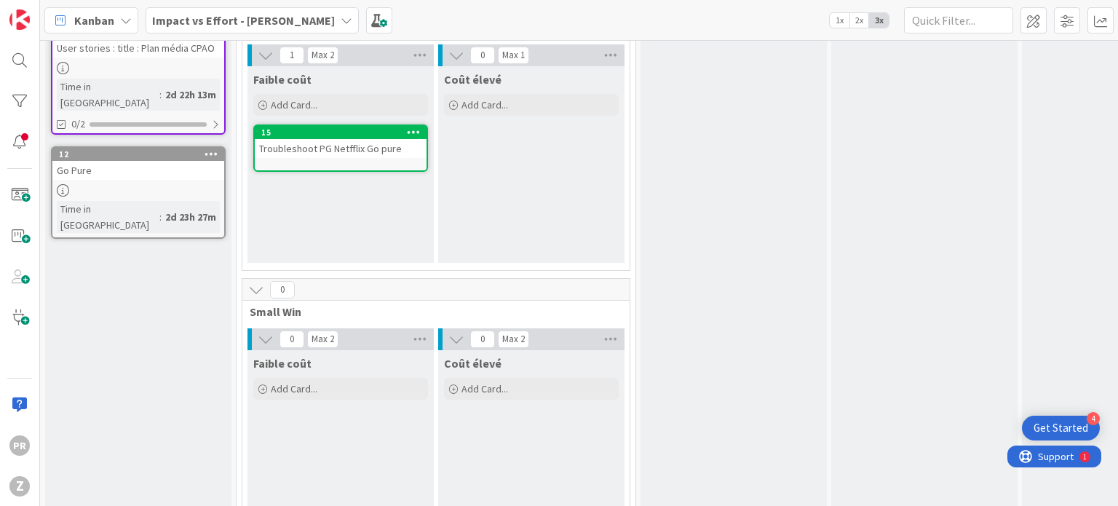
click at [675, 299] on div "Ready Add Card..." at bounding box center [734, 264] width 186 height 597
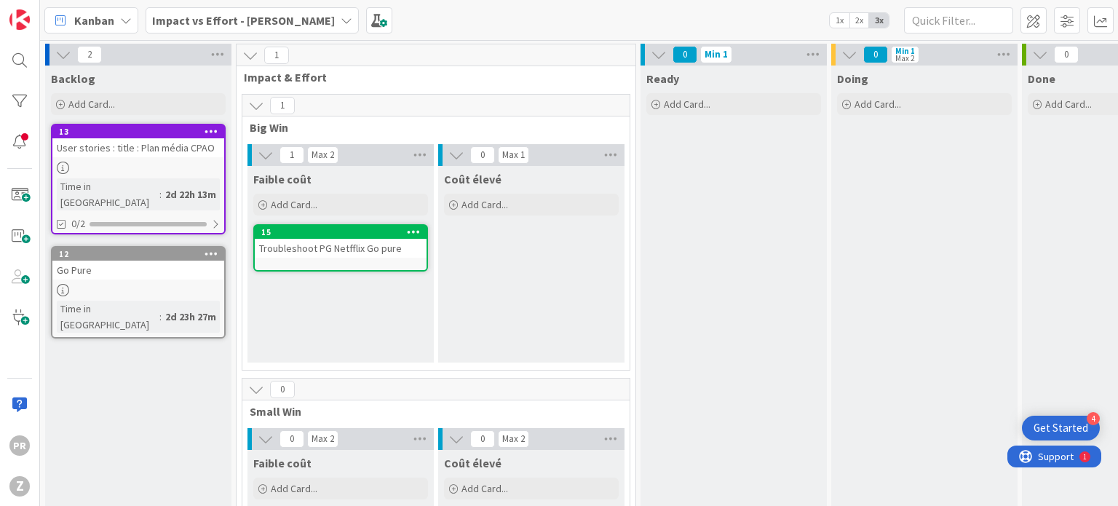
click at [151, 261] on div "Go Pure" at bounding box center [138, 270] width 172 height 19
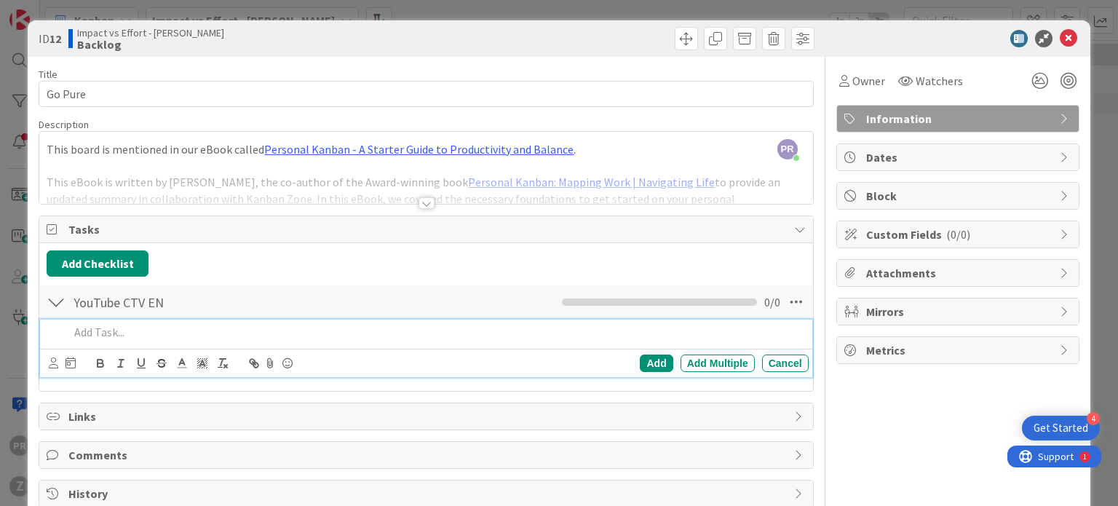
click at [134, 333] on p at bounding box center [435, 332] width 733 height 17
click at [783, 302] on icon at bounding box center [796, 302] width 26 height 26
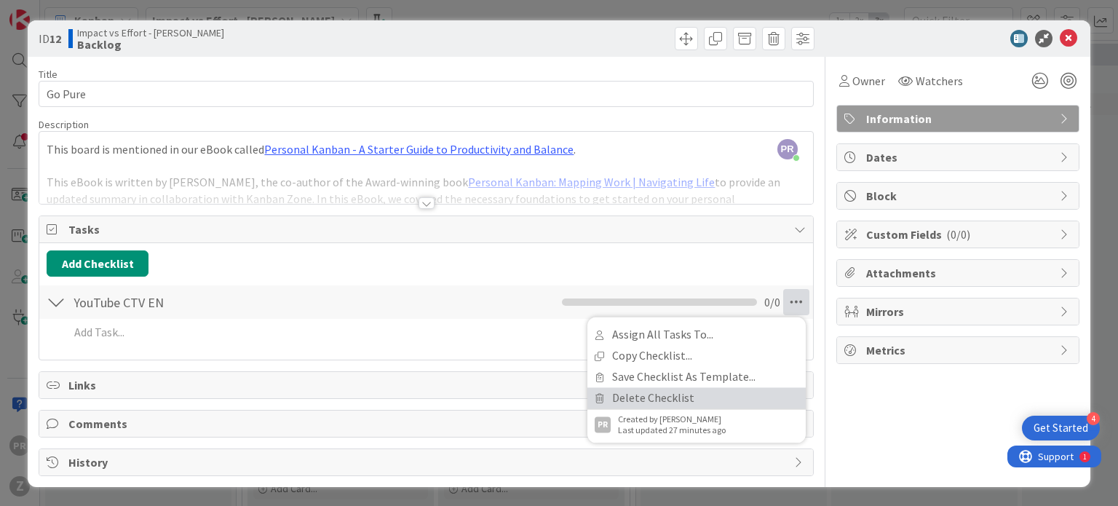
click at [702, 397] on link "Delete Checklist" at bounding box center [696, 397] width 218 height 21
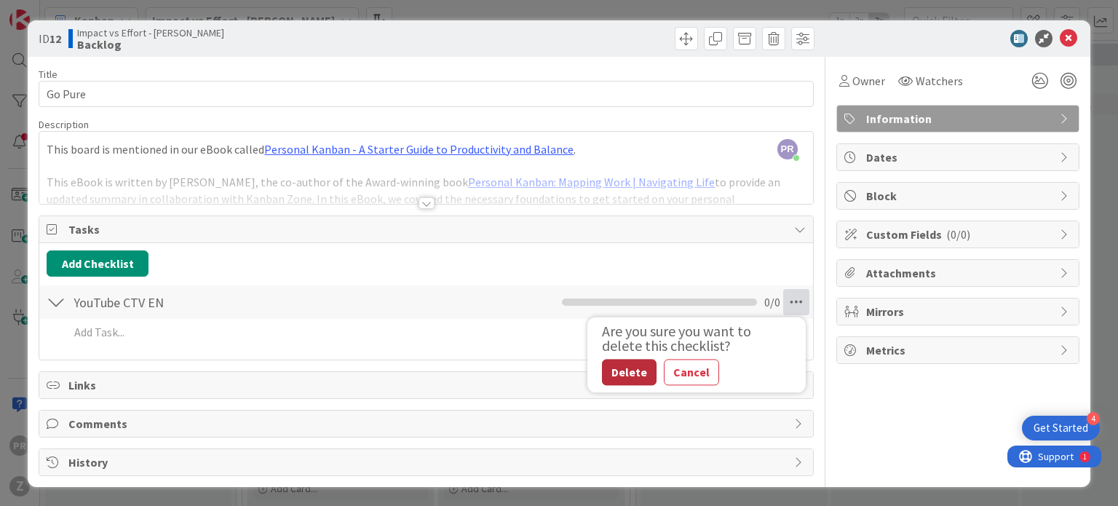
click at [623, 362] on button "Delete" at bounding box center [629, 372] width 55 height 26
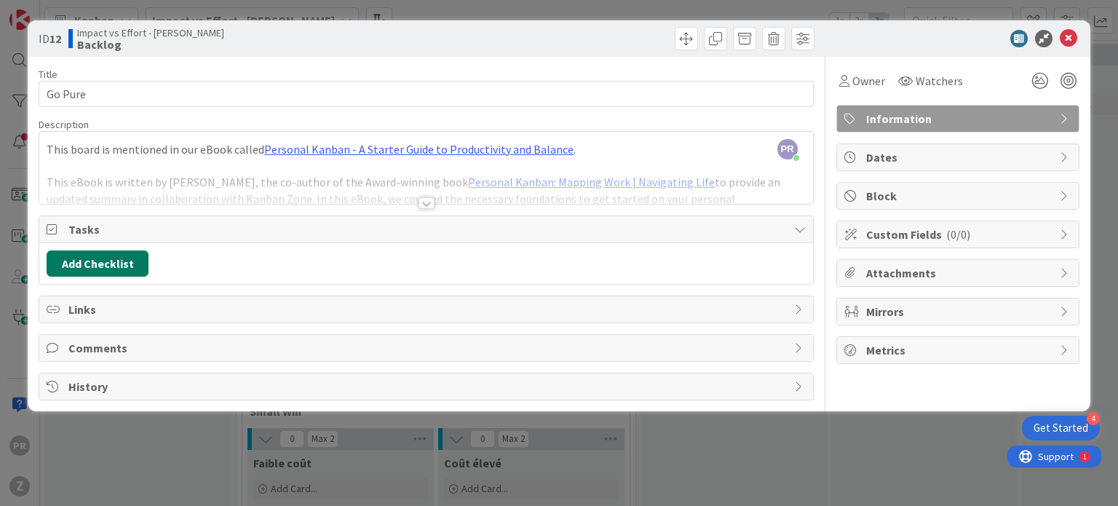
click at [127, 261] on button "Add Checklist" at bounding box center [98, 263] width 102 height 26
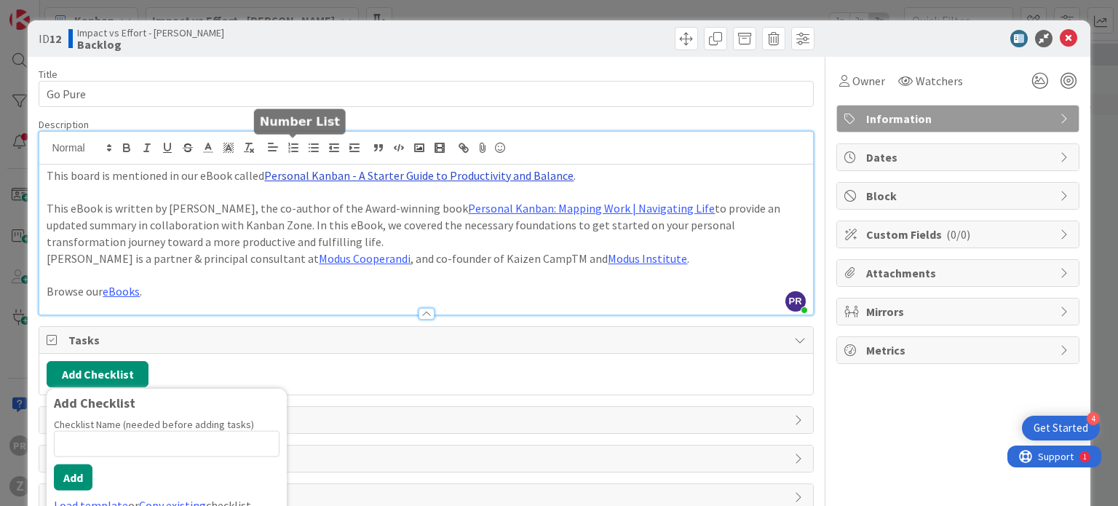
click at [297, 154] on div "PR [PERSON_NAME] just joined This board is mentioned in our eBook called Person…" at bounding box center [425, 223] width 773 height 183
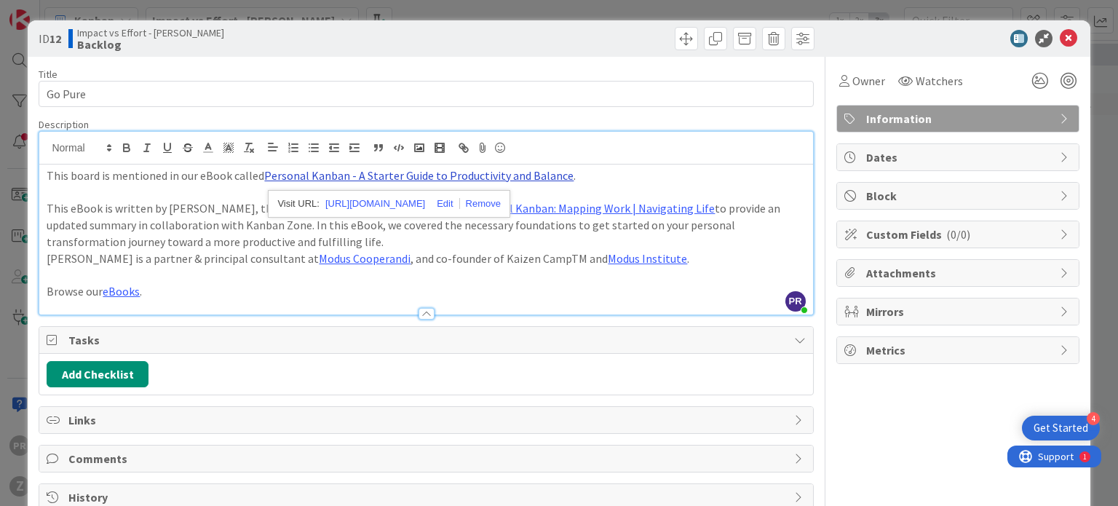
click at [311, 168] on link "Personal Kanban - A Starter Guide to Productivity and Balance" at bounding box center [418, 175] width 309 height 15
click at [609, 223] on p "This eBook is written by [PERSON_NAME], the co-author of the Award-winning book…" at bounding box center [426, 224] width 758 height 49
click at [467, 281] on p at bounding box center [426, 274] width 758 height 17
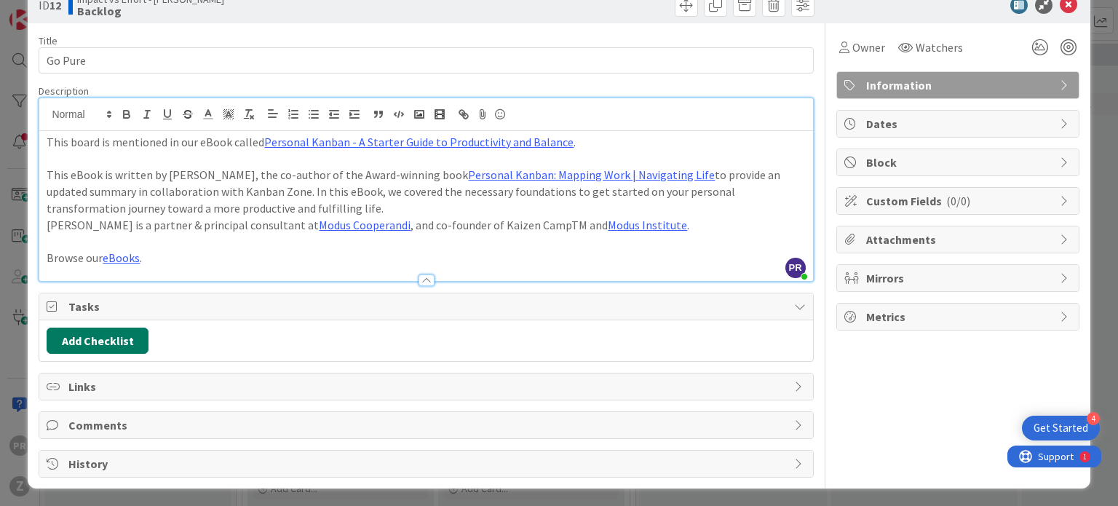
click at [108, 339] on button "Add Checklist" at bounding box center [98, 341] width 102 height 26
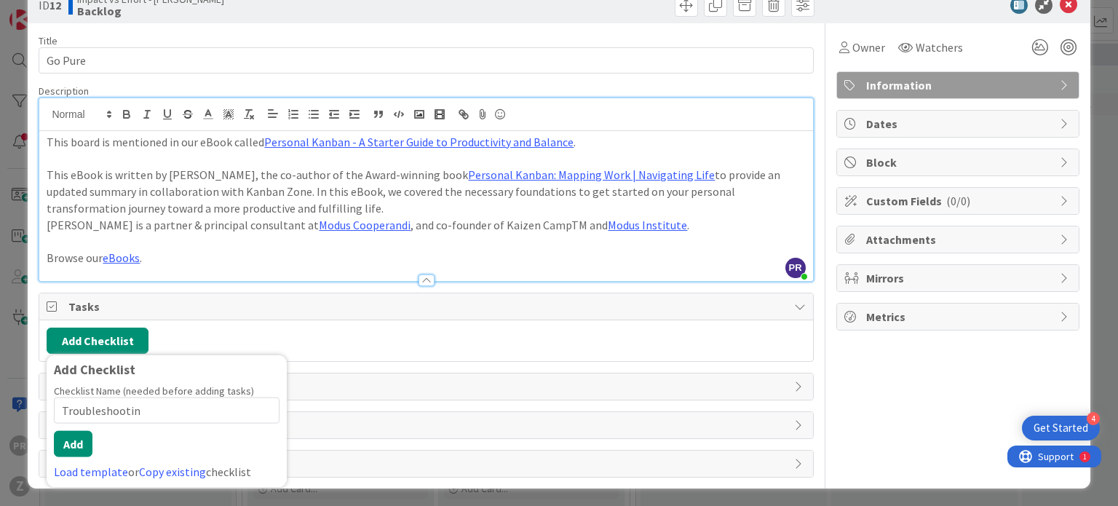
type input "Troubleshooting"
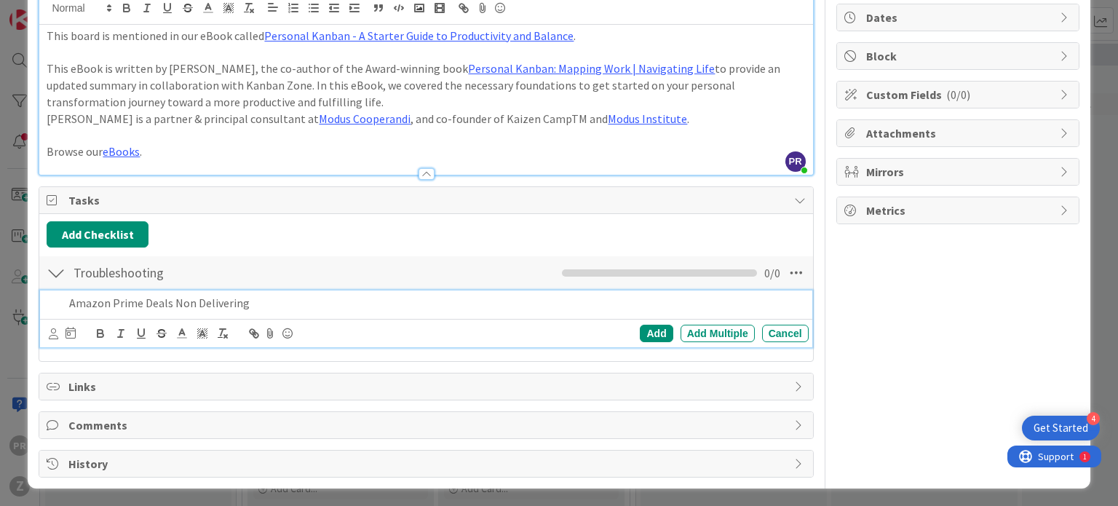
scroll to position [170, 0]
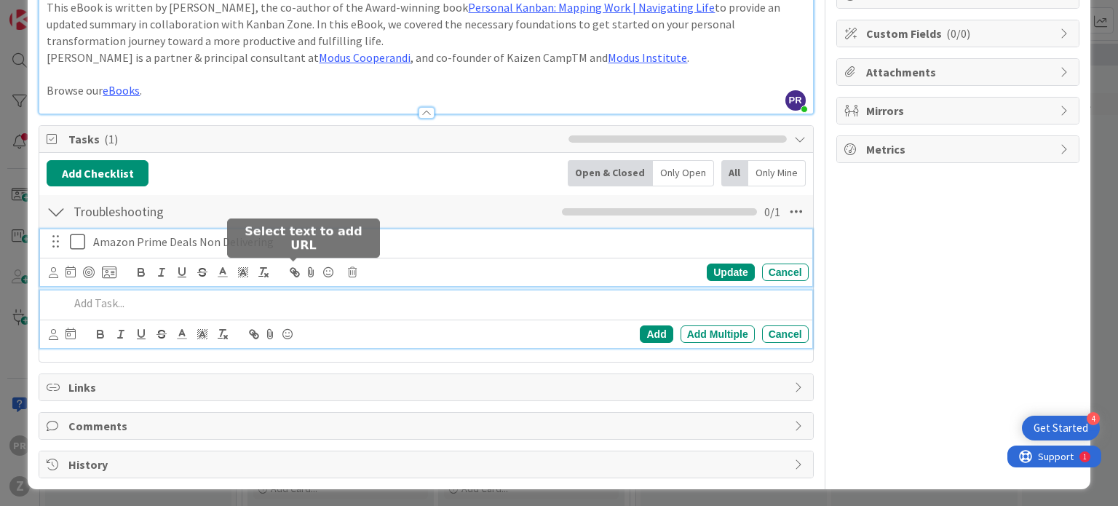
click at [301, 273] on div "Amazon Prime Deals Non Delivering Update Cancel" at bounding box center [426, 258] width 772 height 58
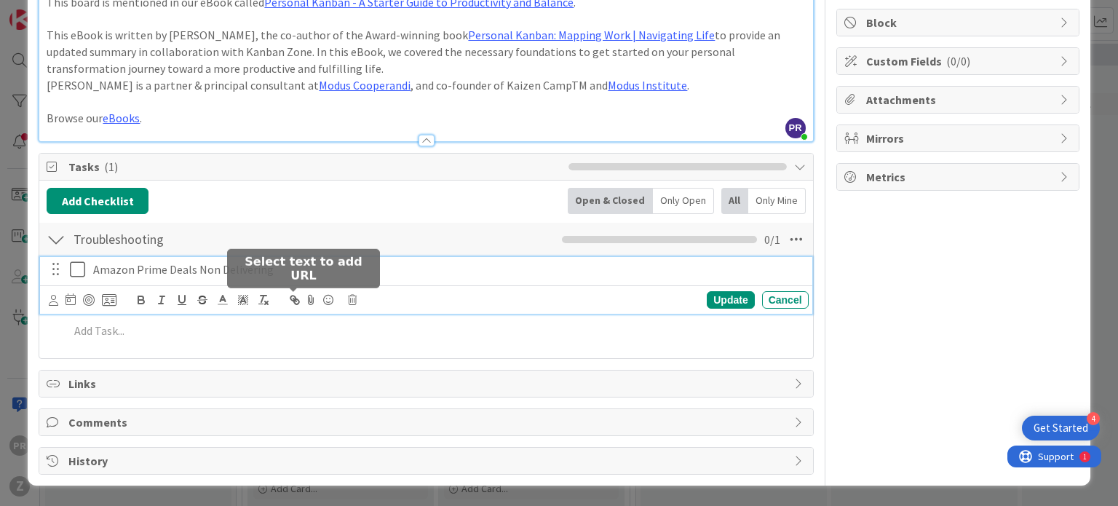
scroll to position [171, 0]
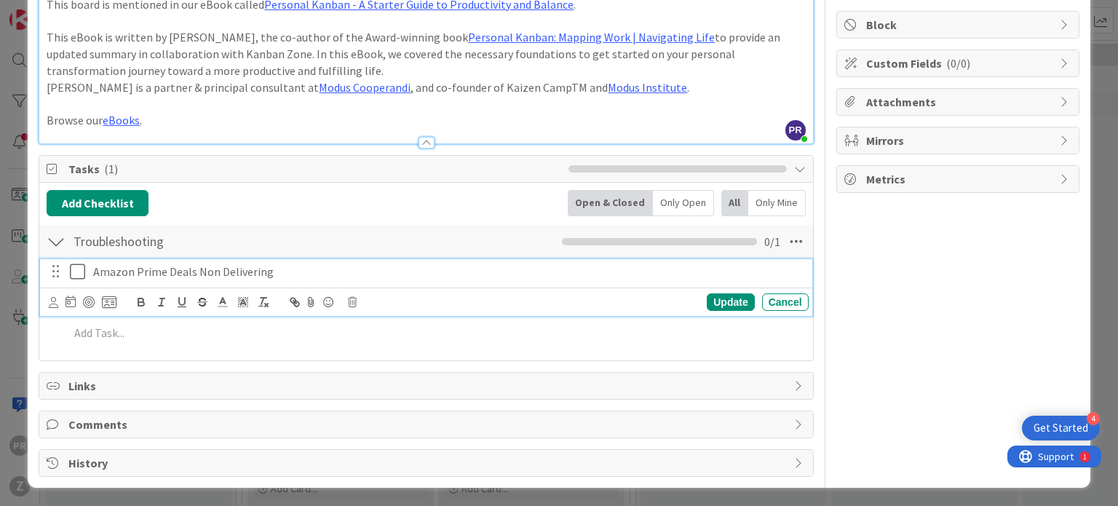
click at [296, 280] on div "Amazon Prime Deals Non Delivering" at bounding box center [447, 271] width 721 height 25
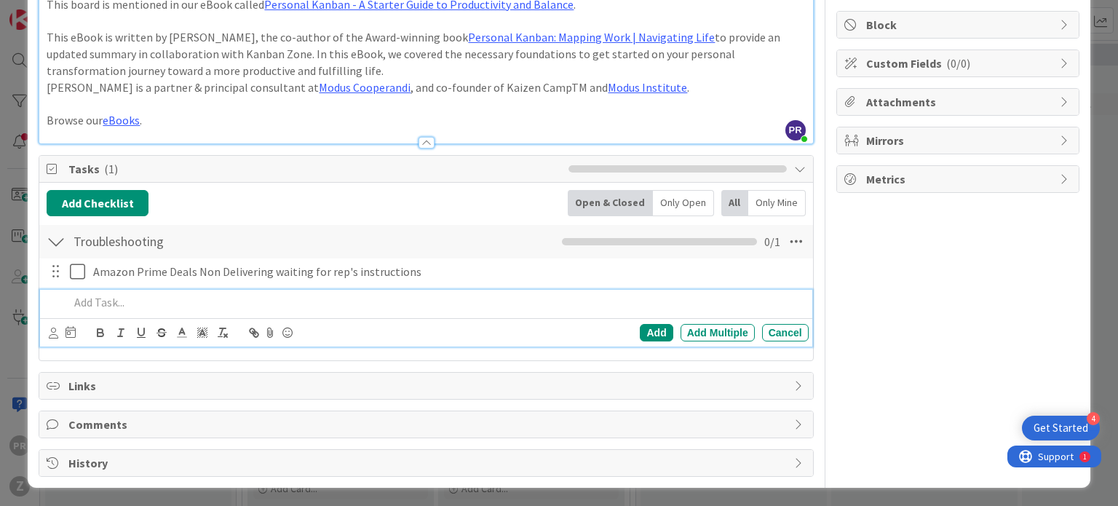
click at [86, 343] on div "Add Add Multiple Cancel" at bounding box center [426, 319] width 772 height 58
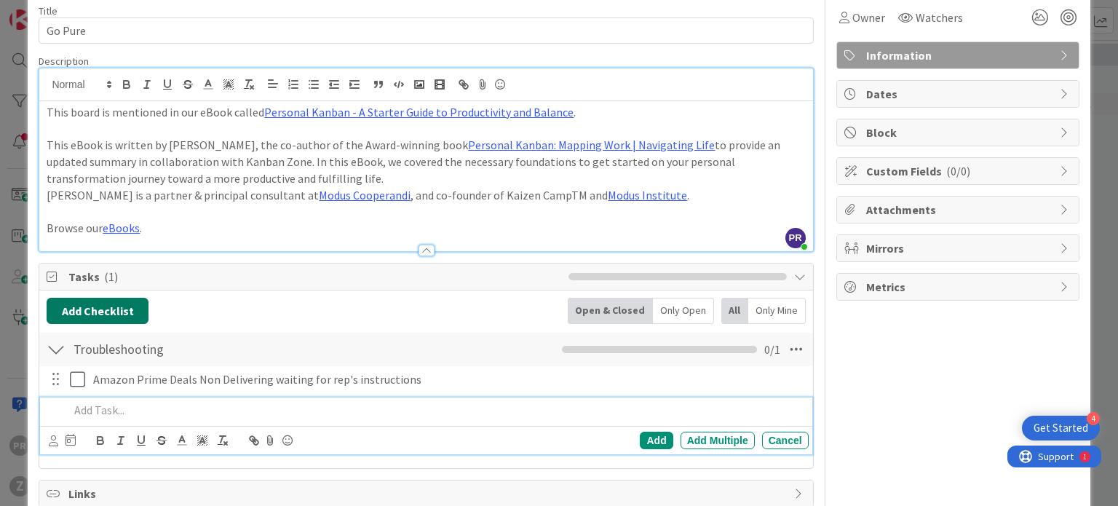
click at [133, 305] on button "Add Checklist" at bounding box center [98, 311] width 102 height 26
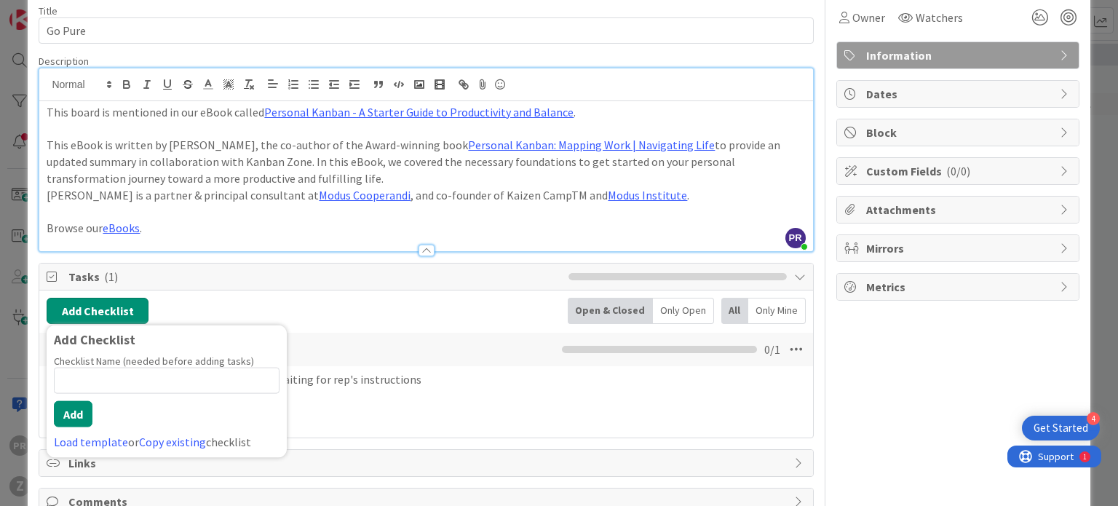
scroll to position [140, 0]
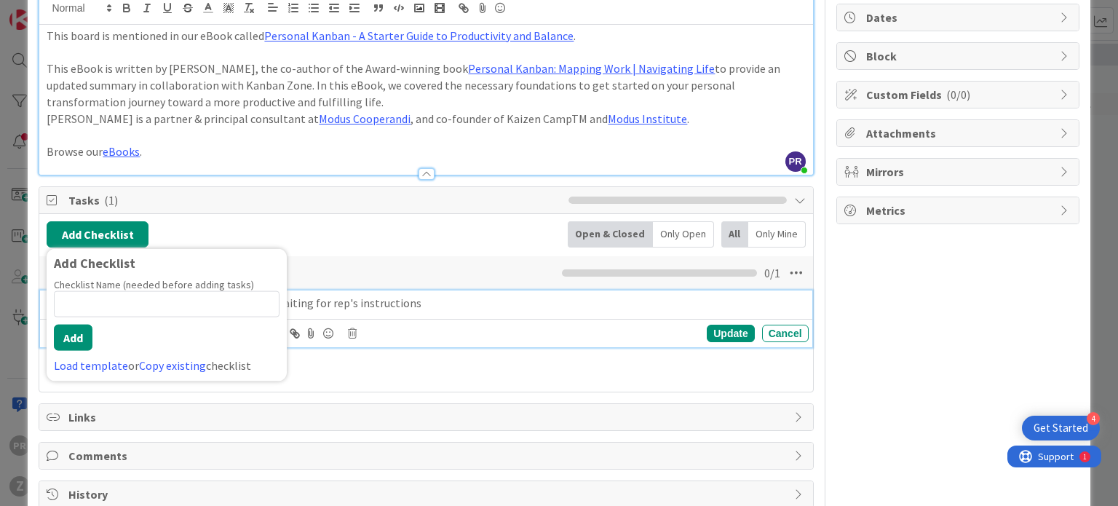
click at [422, 303] on p "Amazon Prime Deals Non Delivering waiting for rep's instructions" at bounding box center [448, 303] width 710 height 17
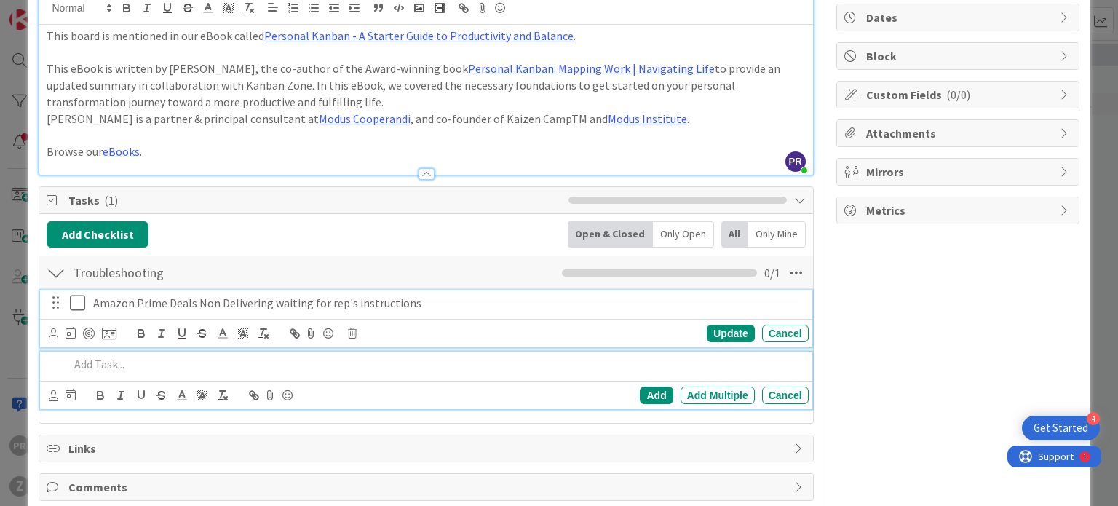
click at [176, 368] on p at bounding box center [435, 364] width 733 height 17
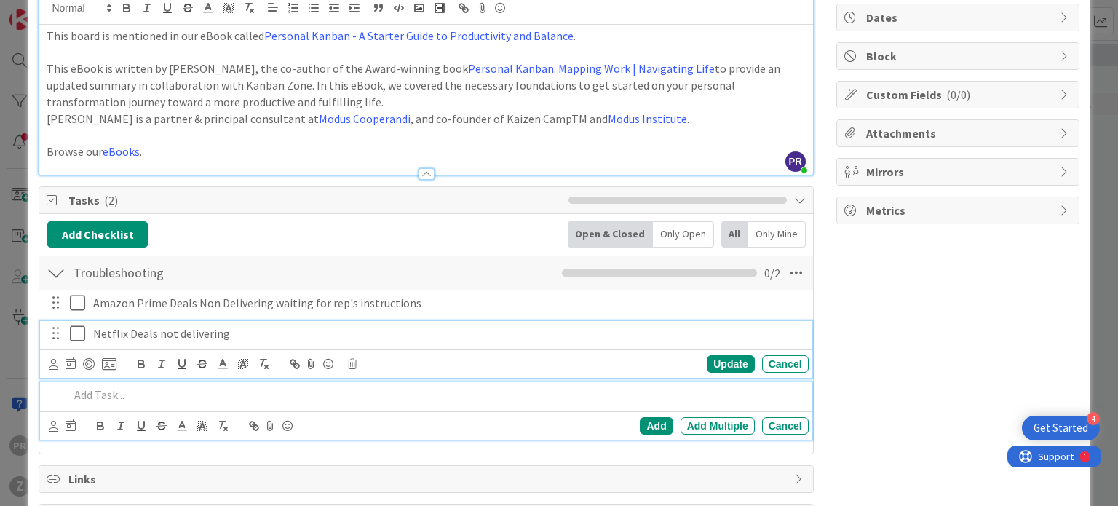
scroll to position [171, 0]
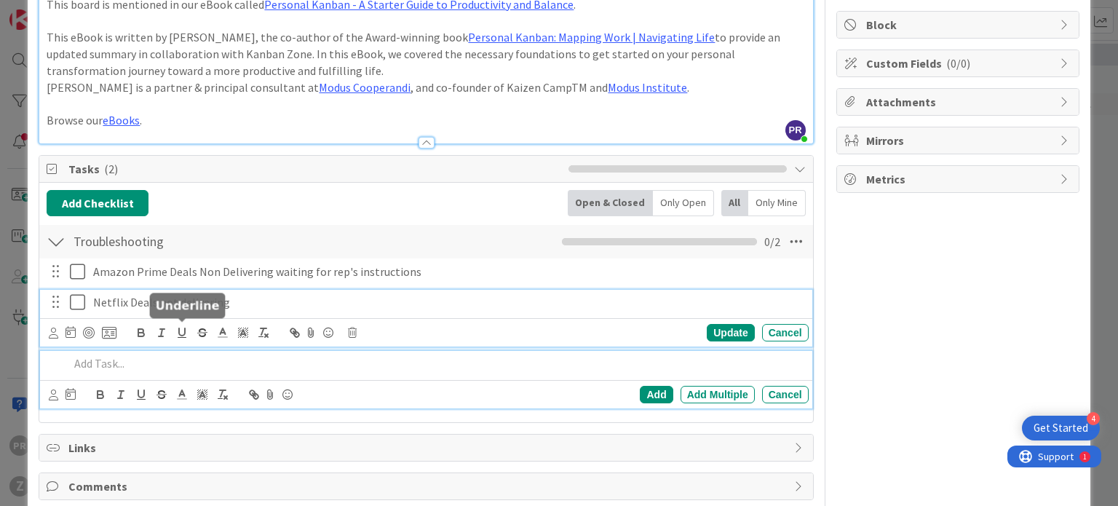
click at [179, 335] on div "Netflix Deals not delivering Update Cancel" at bounding box center [426, 319] width 772 height 58
